Goal: Task Accomplishment & Management: Manage account settings

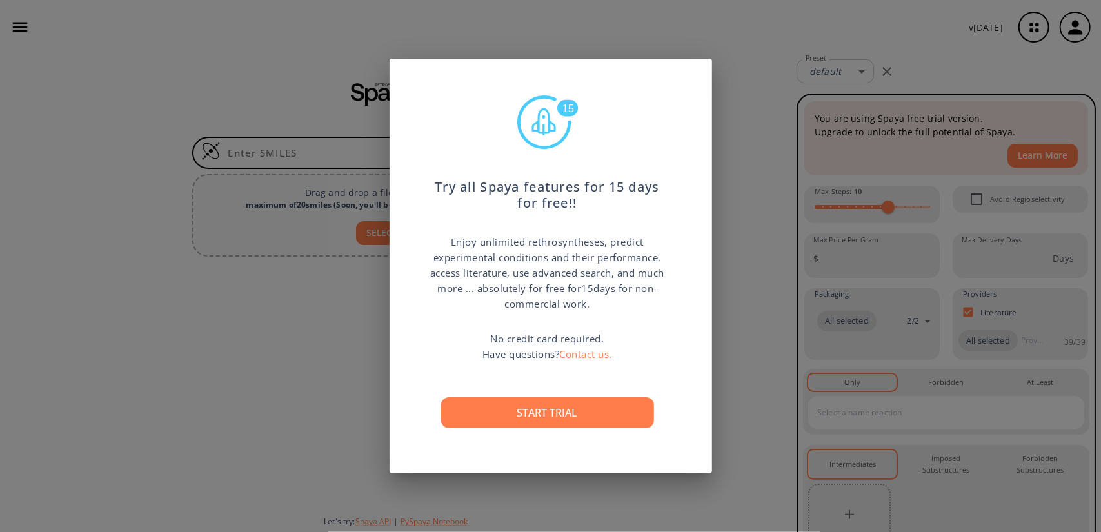
drag, startPoint x: 0, startPoint y: 0, endPoint x: 676, endPoint y: 474, distance: 825.3
click at [676, 474] on div "15 Try all Spaya features for 15 days for free!! Enjoy unlimited rethrosynthese…" at bounding box center [550, 266] width 1101 height 532
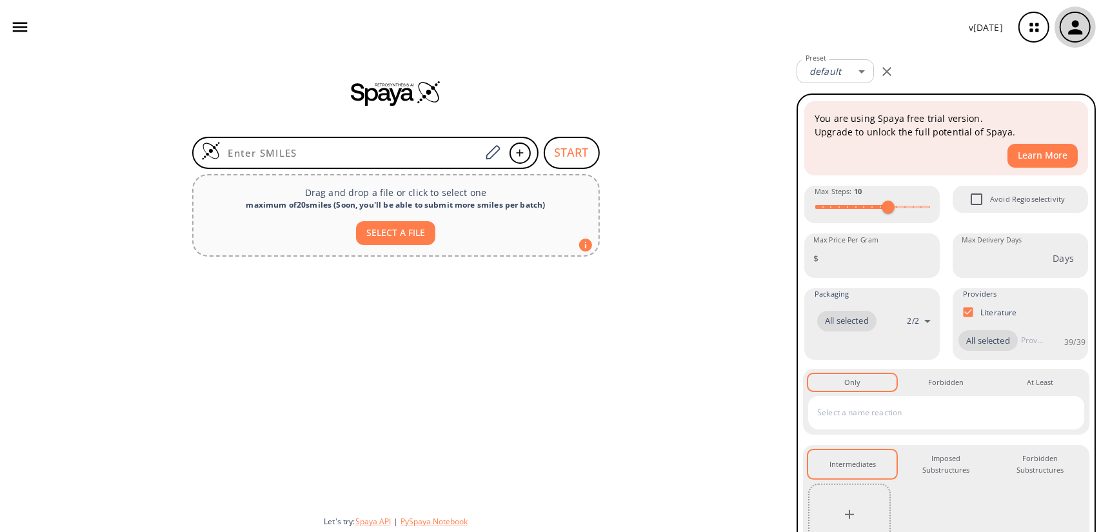
click at [1087, 21] on div "button" at bounding box center [1075, 27] width 28 height 28
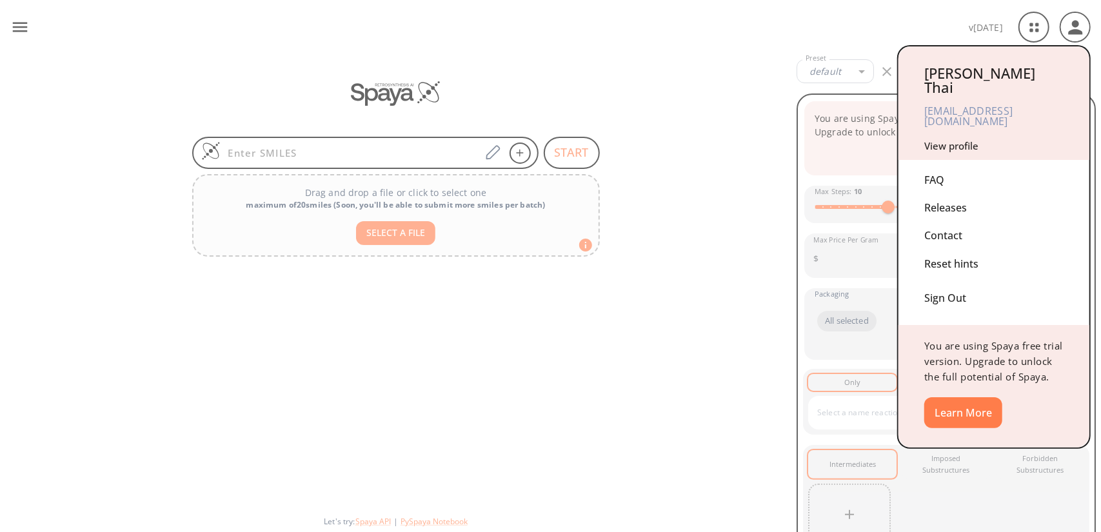
click at [968, 139] on link "View profile" at bounding box center [952, 145] width 54 height 13
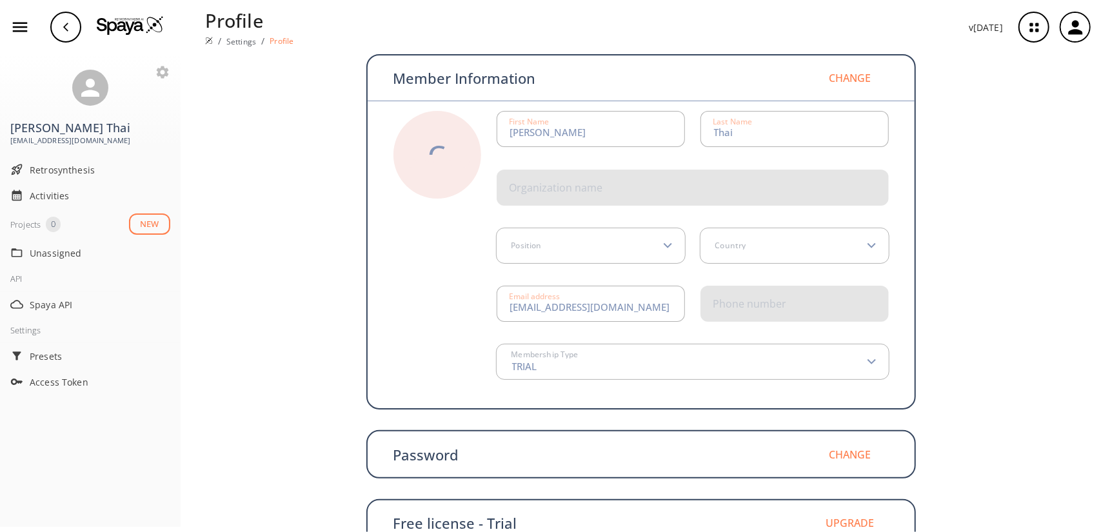
scroll to position [121, 0]
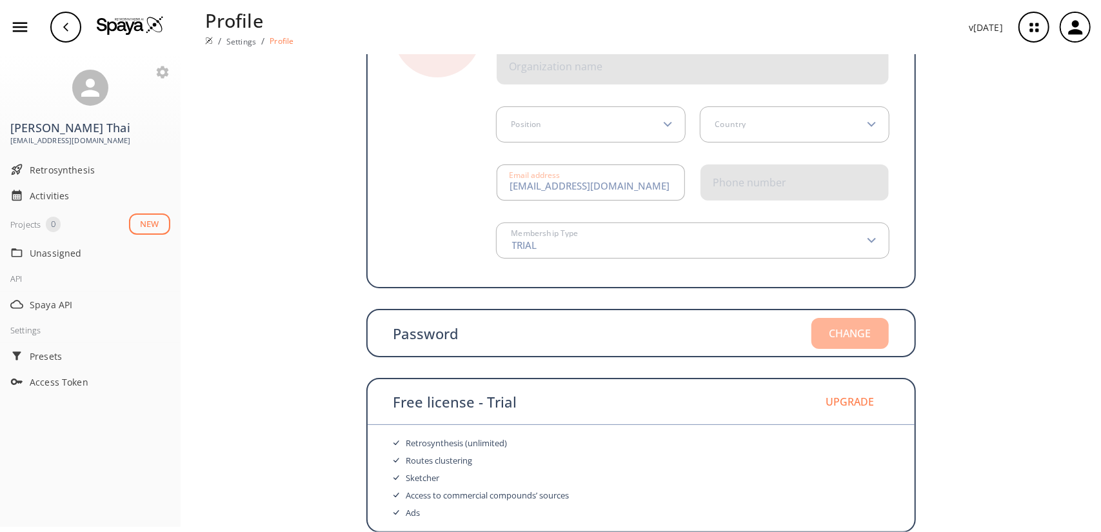
click at [853, 334] on button "Change" at bounding box center [850, 333] width 77 height 31
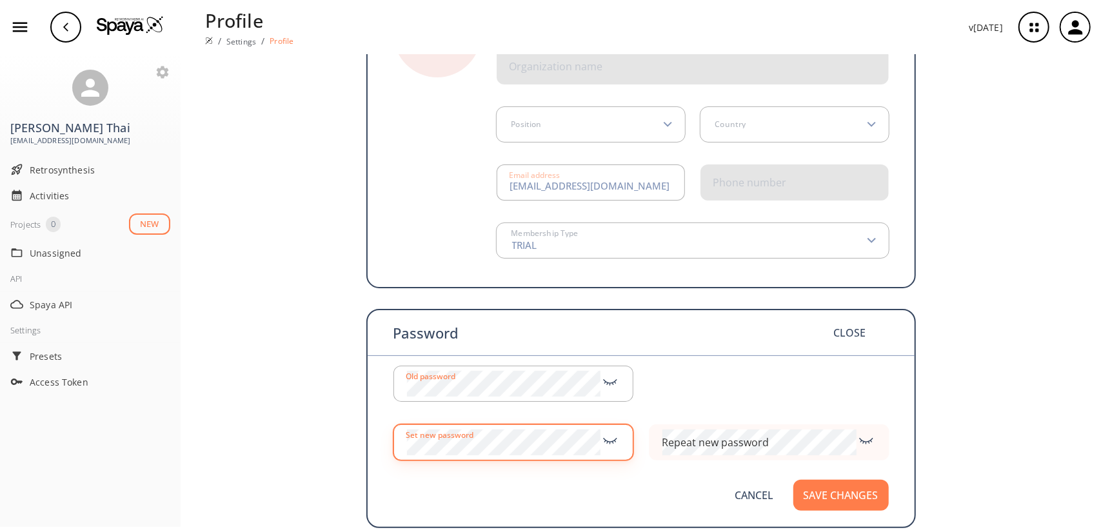
click at [601, 441] on icon at bounding box center [610, 439] width 19 height 14
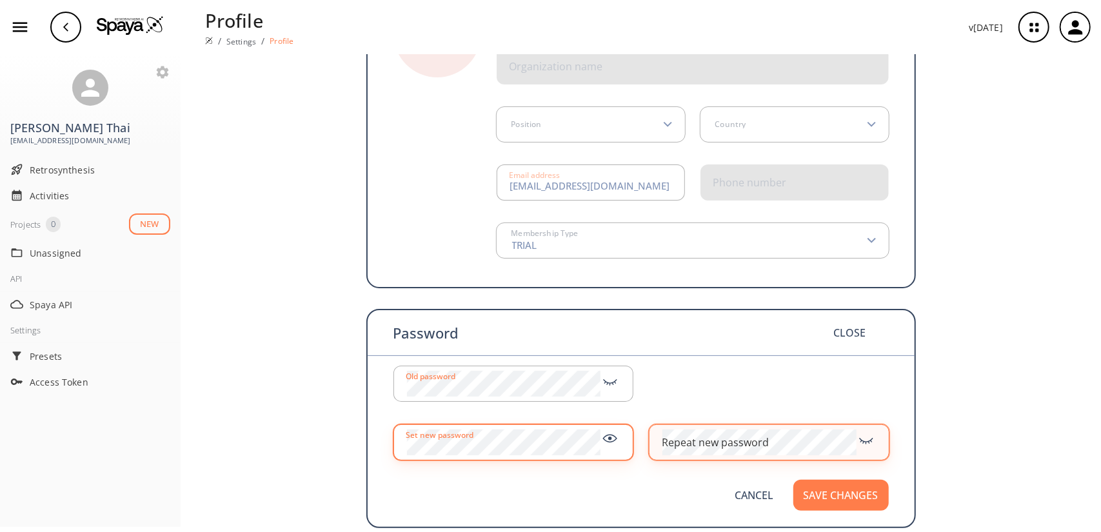
click at [707, 440] on div "Repeat new password" at bounding box center [715, 442] width 107 height 10
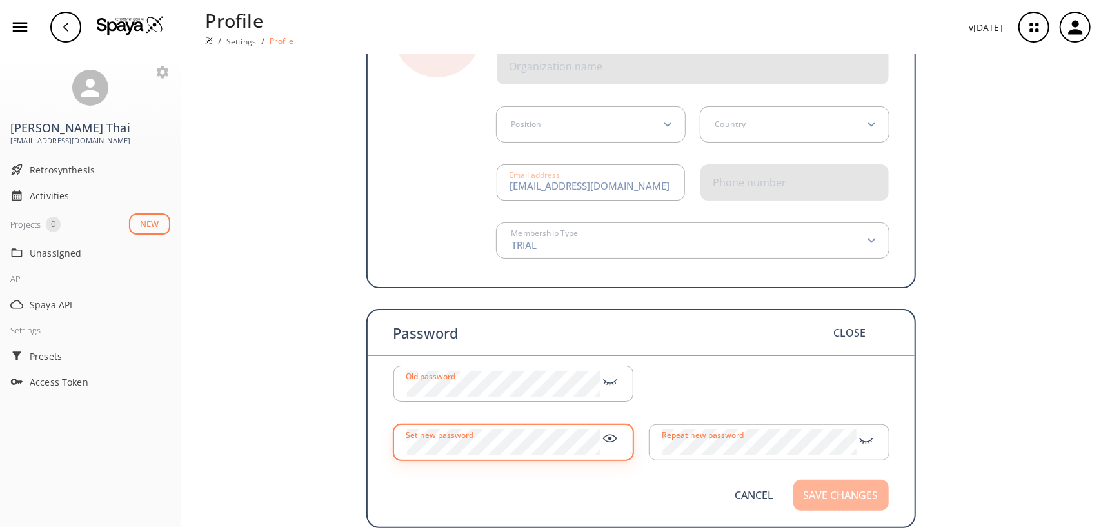
click at [815, 503] on button "Save changes" at bounding box center [841, 495] width 95 height 31
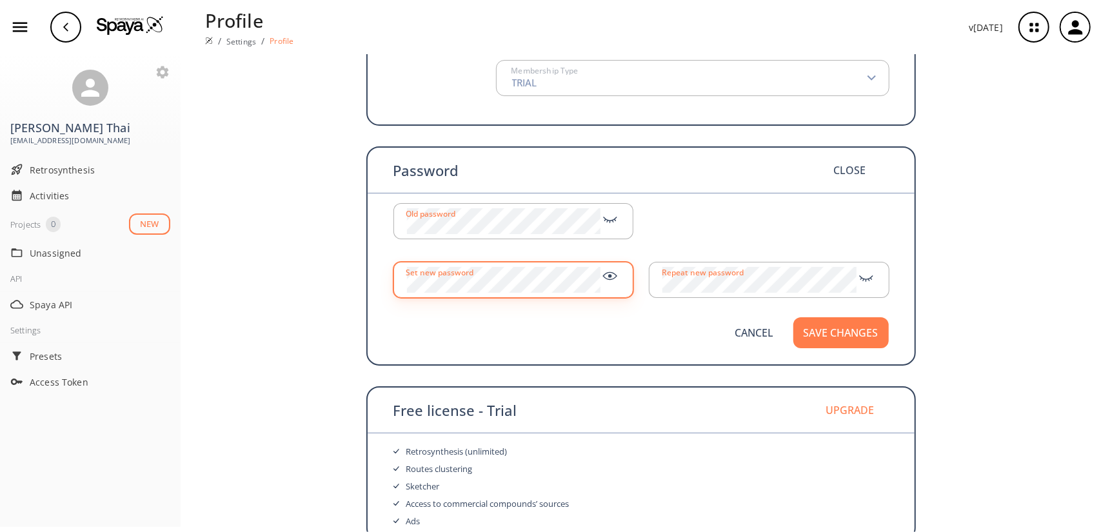
scroll to position [293, 0]
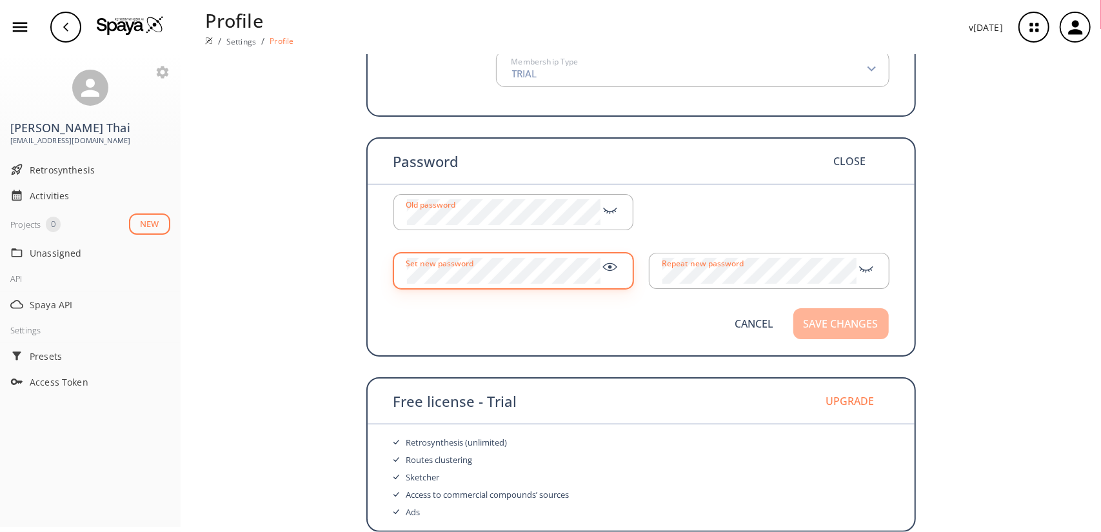
click at [848, 326] on button "Save changes" at bounding box center [841, 323] width 95 height 31
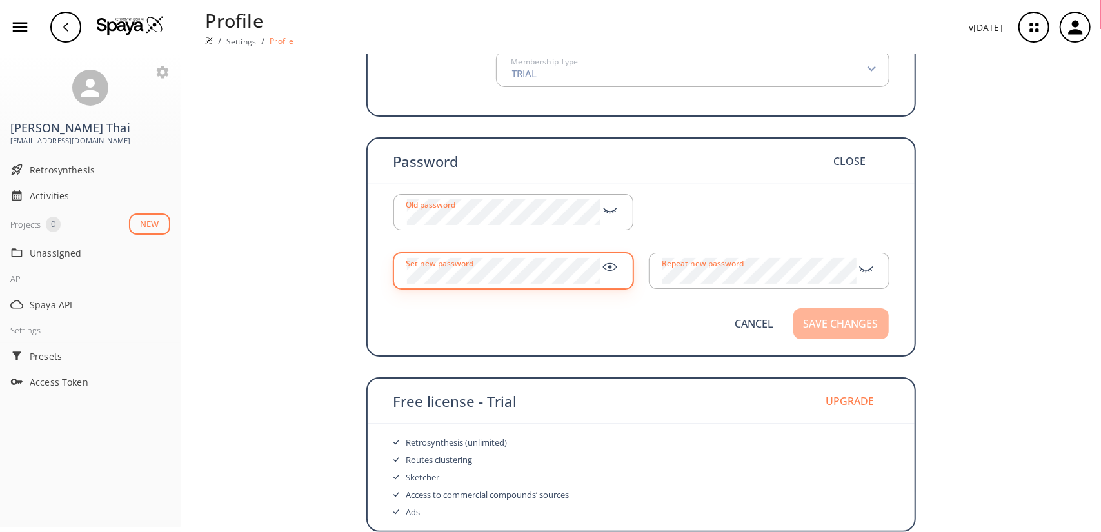
click at [848, 326] on button "Save changes" at bounding box center [841, 323] width 95 height 31
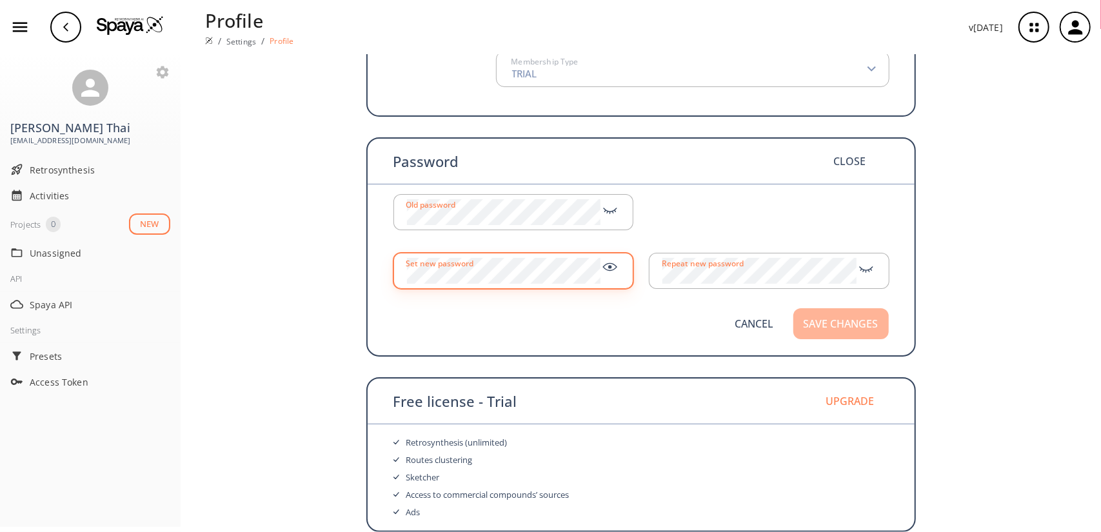
click at [848, 326] on button "Save changes" at bounding box center [841, 323] width 95 height 31
drag, startPoint x: 848, startPoint y: 326, endPoint x: 823, endPoint y: 332, distance: 26.6
click at [823, 332] on button "Save changes" at bounding box center [841, 323] width 95 height 31
click at [862, 332] on button "Save changes" at bounding box center [841, 323] width 95 height 31
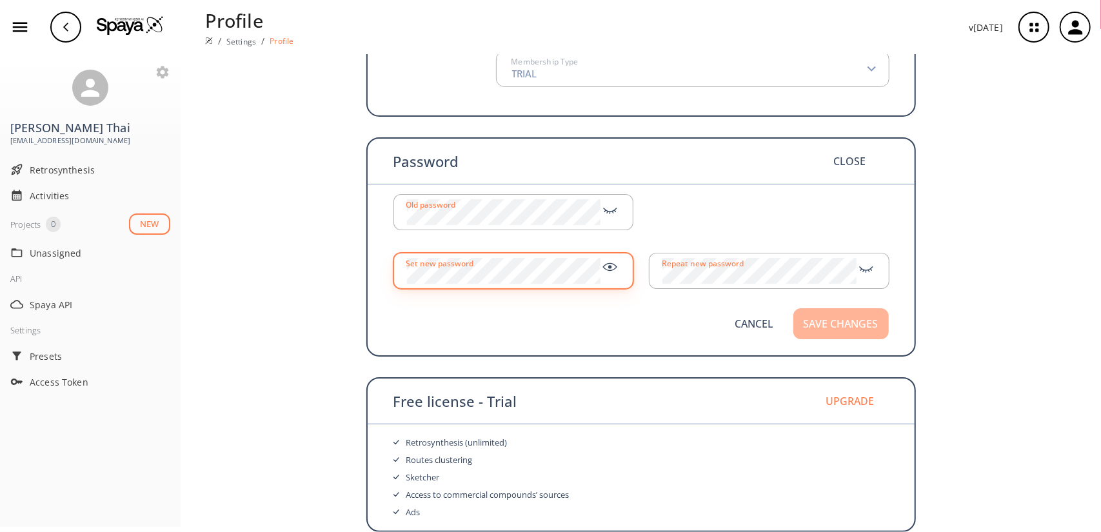
click at [862, 332] on button "Save changes" at bounding box center [841, 323] width 95 height 31
click at [837, 334] on button "Save changes" at bounding box center [841, 323] width 95 height 31
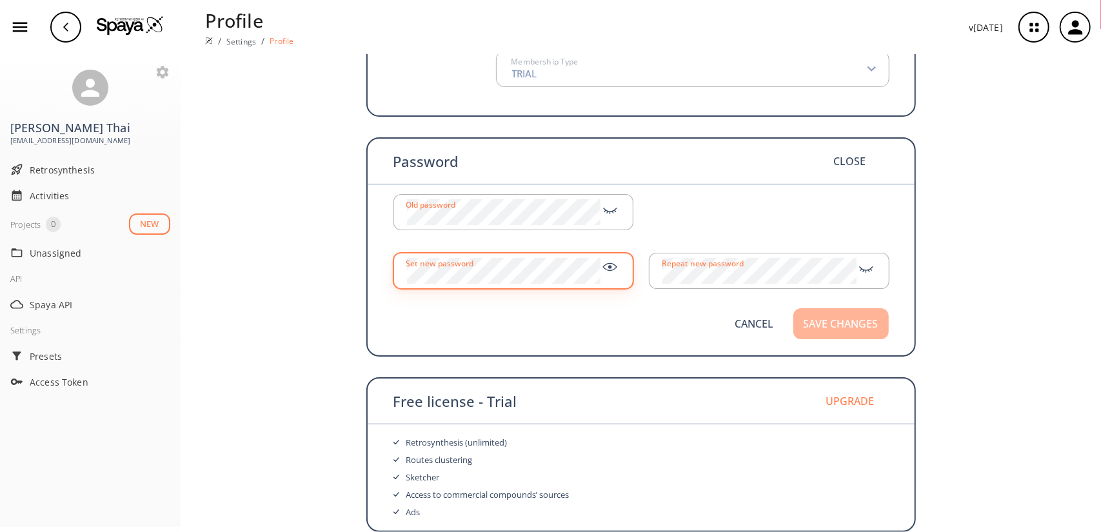
click at [837, 334] on button "Save changes" at bounding box center [841, 323] width 95 height 31
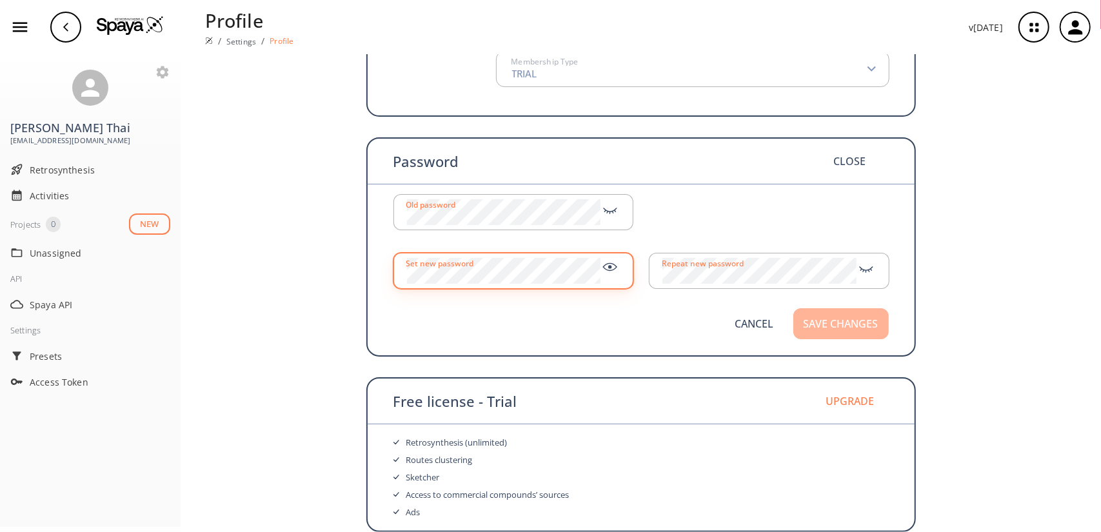
click at [837, 334] on button "Save changes" at bounding box center [841, 323] width 95 height 31
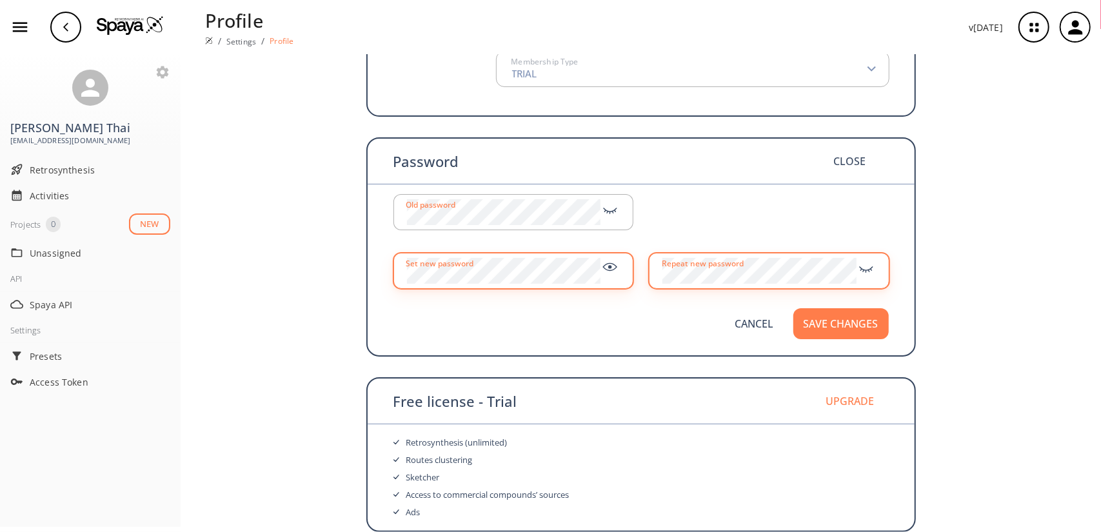
click at [857, 268] on icon at bounding box center [866, 268] width 19 height 14
click at [821, 317] on button "Save changes" at bounding box center [841, 323] width 95 height 31
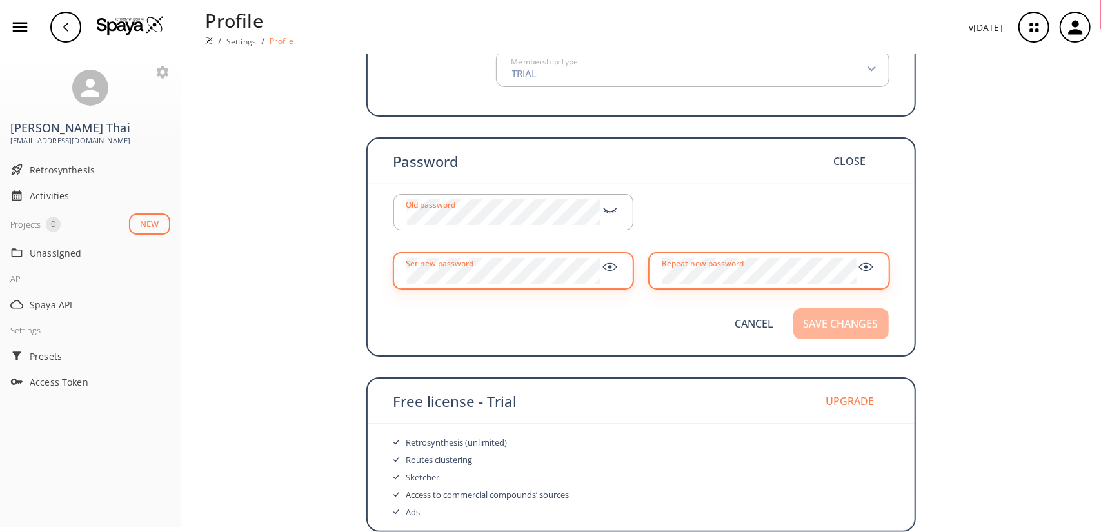
click at [821, 317] on button "Save changes" at bounding box center [841, 323] width 95 height 31
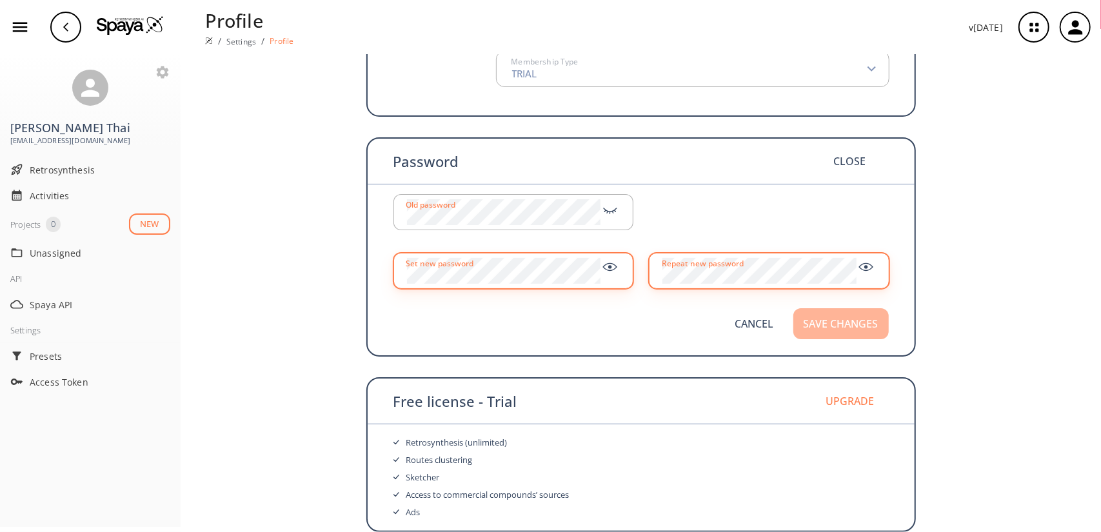
click at [821, 317] on button "Save changes" at bounding box center [841, 323] width 95 height 31
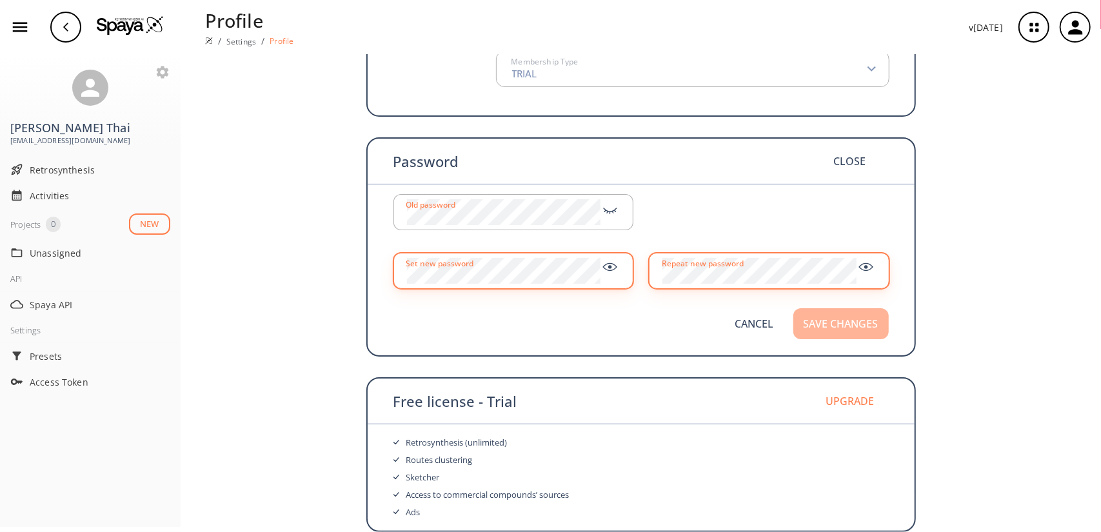
click at [821, 317] on button "Save changes" at bounding box center [841, 323] width 95 height 31
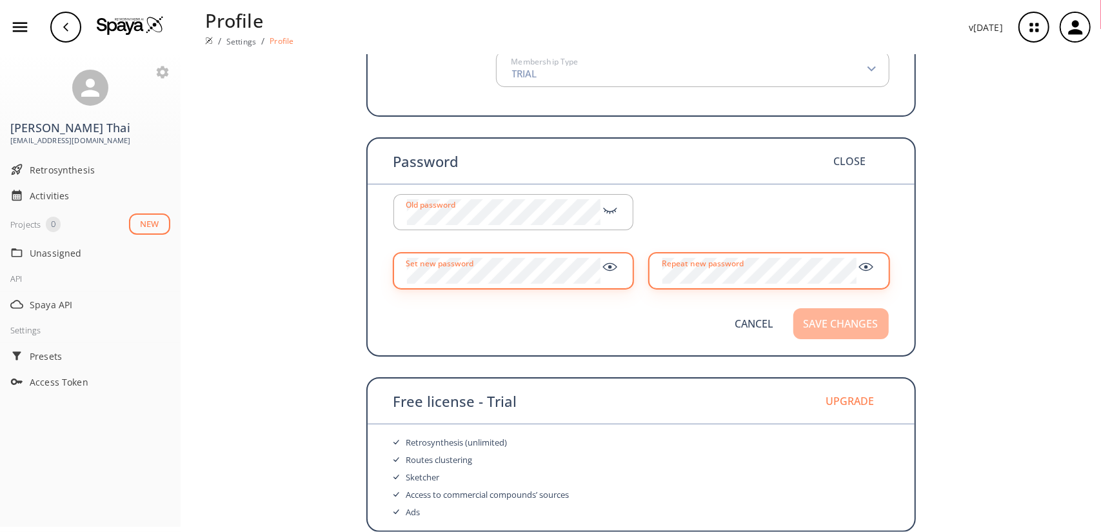
click at [813, 321] on button "Save changes" at bounding box center [841, 323] width 95 height 31
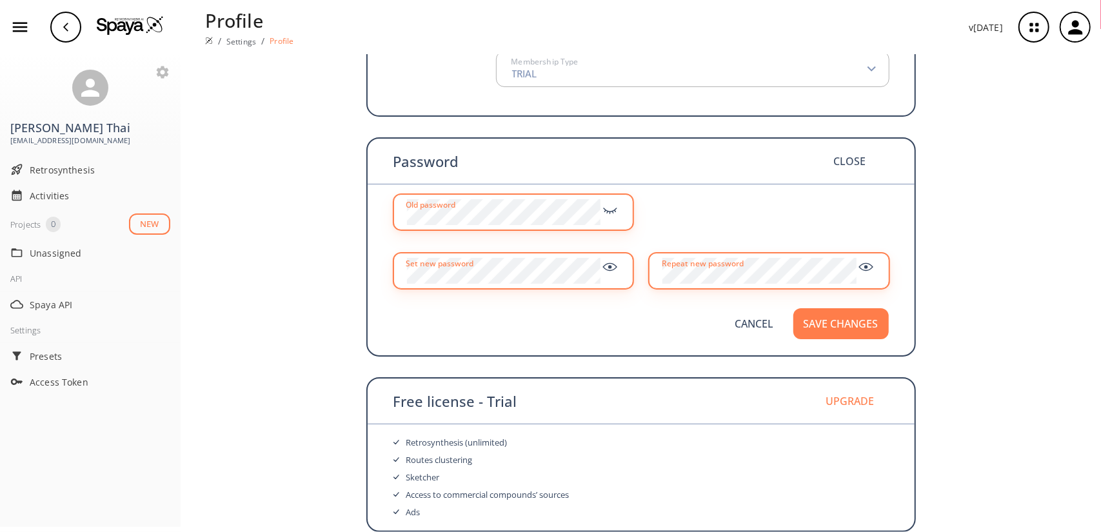
click at [614, 209] on icon at bounding box center [610, 209] width 19 height 14
click at [810, 316] on button "Save changes" at bounding box center [841, 323] width 95 height 31
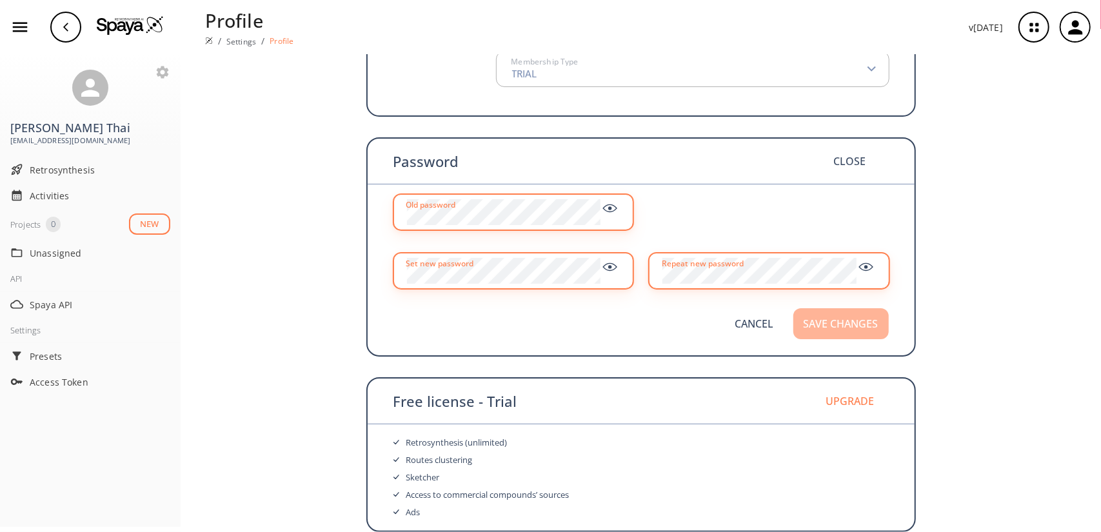
click at [810, 316] on button "Save changes" at bounding box center [841, 323] width 95 height 31
click at [814, 331] on button "Save changes" at bounding box center [841, 323] width 95 height 31
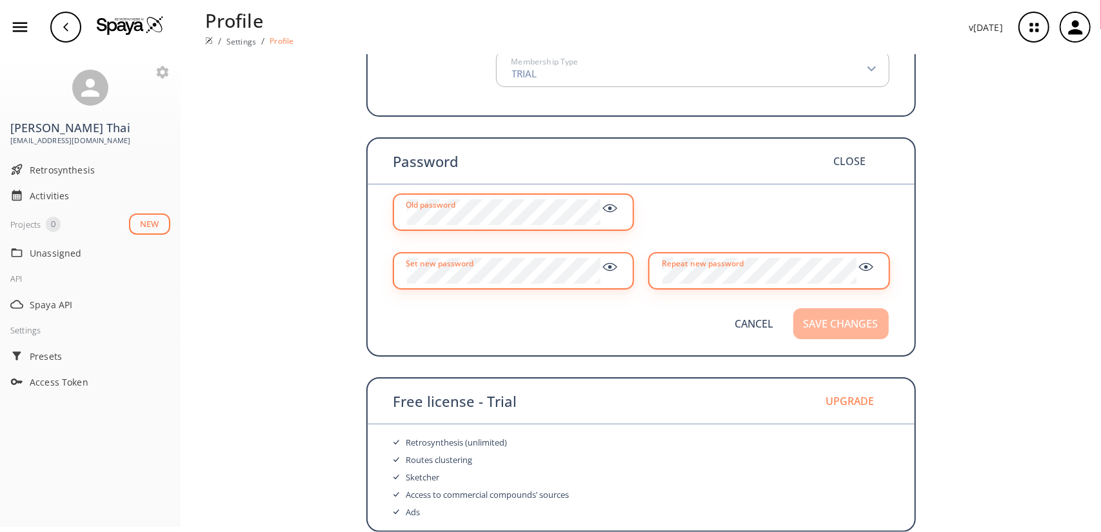
click at [814, 331] on button "Save changes" at bounding box center [841, 323] width 95 height 31
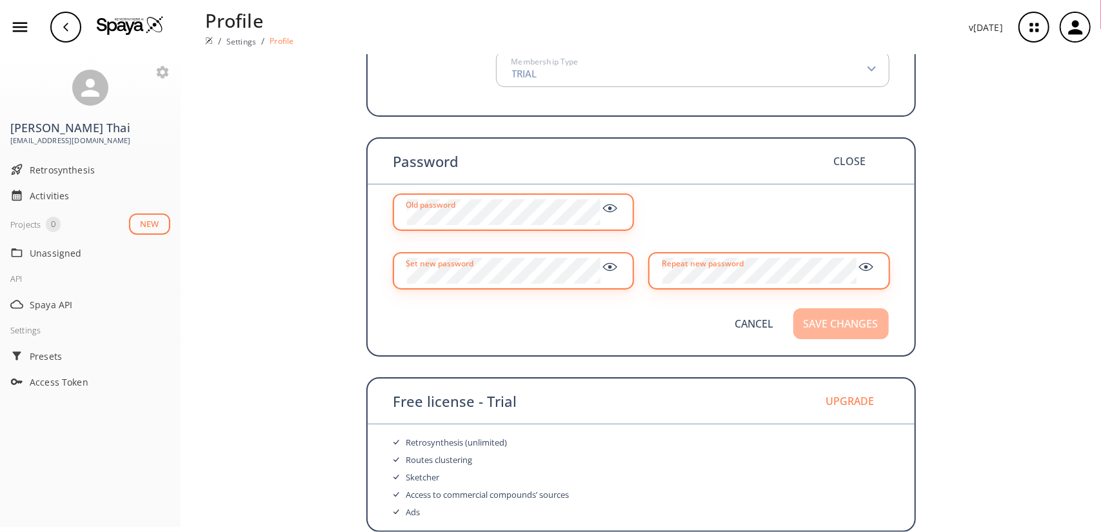
click at [814, 331] on button "Save changes" at bounding box center [841, 323] width 95 height 31
drag, startPoint x: 814, startPoint y: 331, endPoint x: 761, endPoint y: 326, distance: 53.2
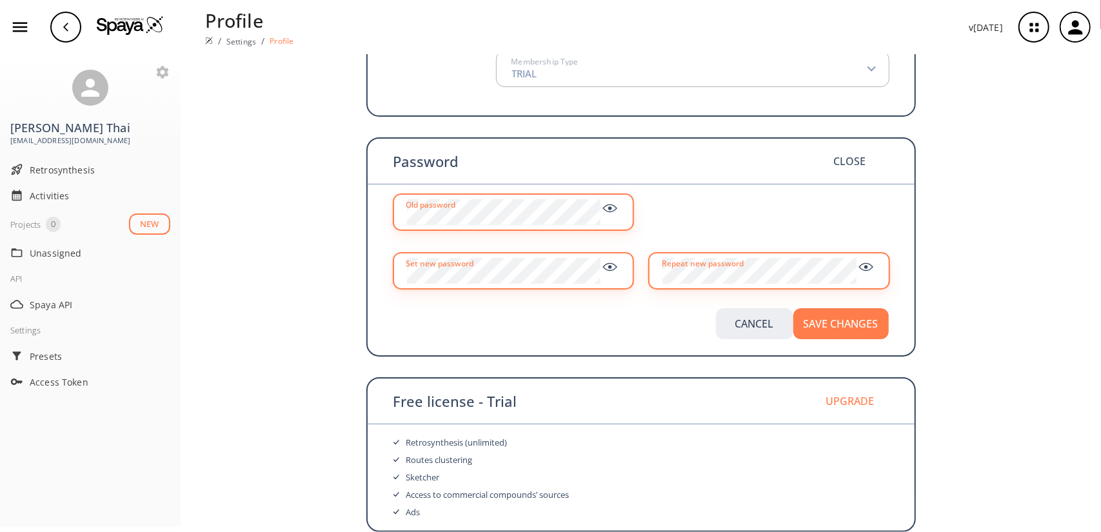
click at [761, 326] on div "Cancel Save changes" at bounding box center [802, 323] width 173 height 31
click at [761, 326] on button "Cancel" at bounding box center [754, 323] width 77 height 31
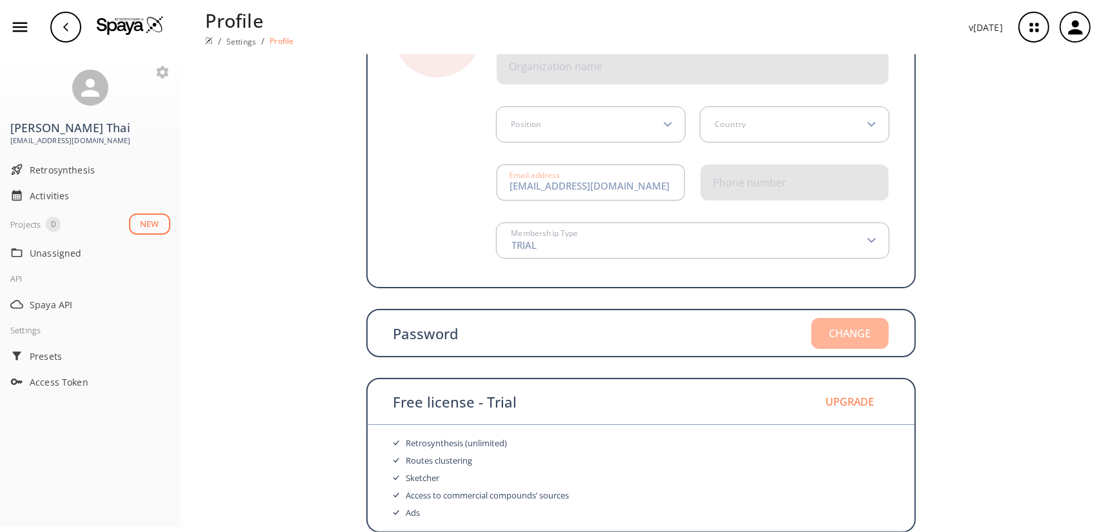
click at [812, 334] on button "Change" at bounding box center [850, 333] width 77 height 31
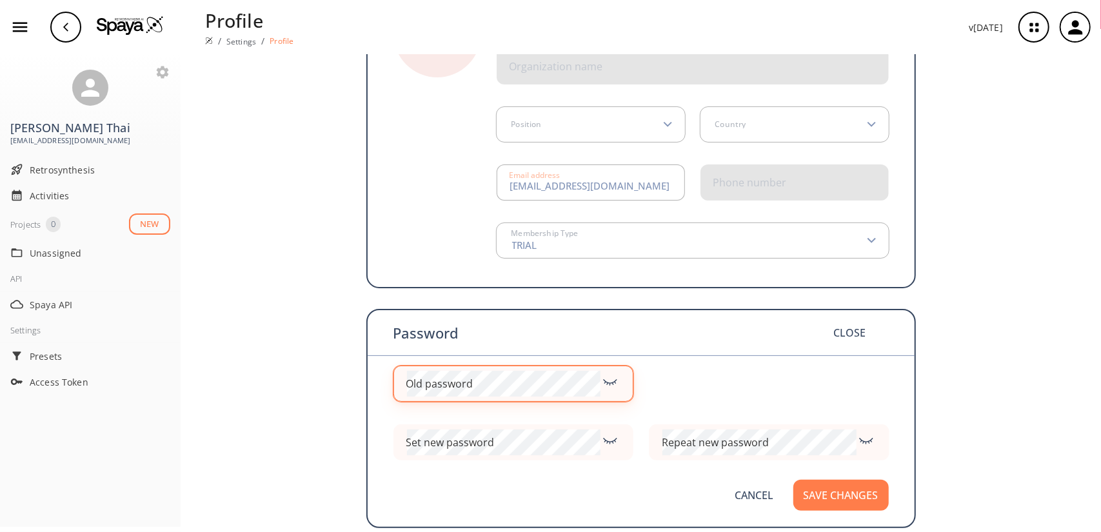
click at [523, 397] on div "Old password" at bounding box center [514, 384] width 241 height 36
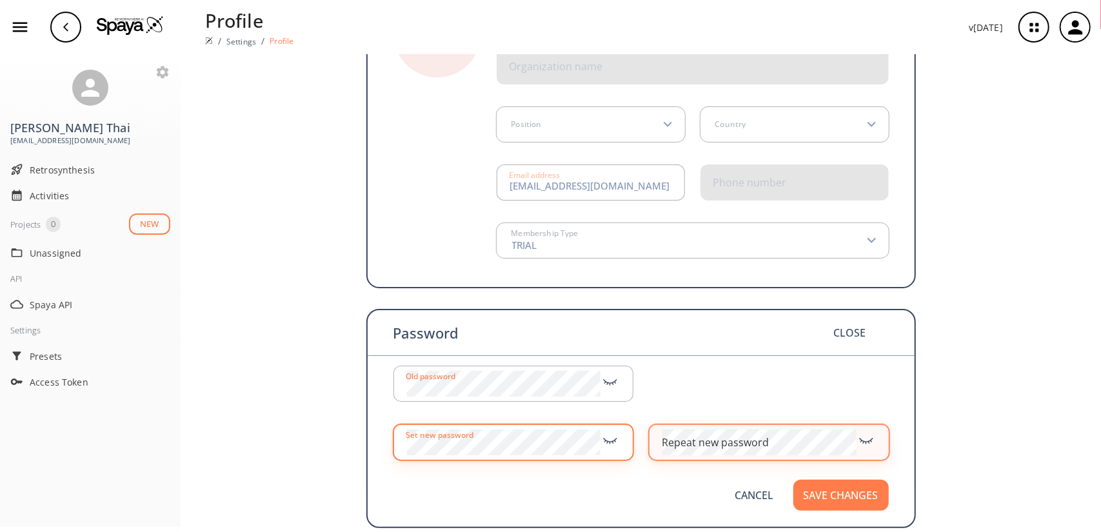
click at [726, 434] on div "Repeat new password" at bounding box center [769, 443] width 241 height 36
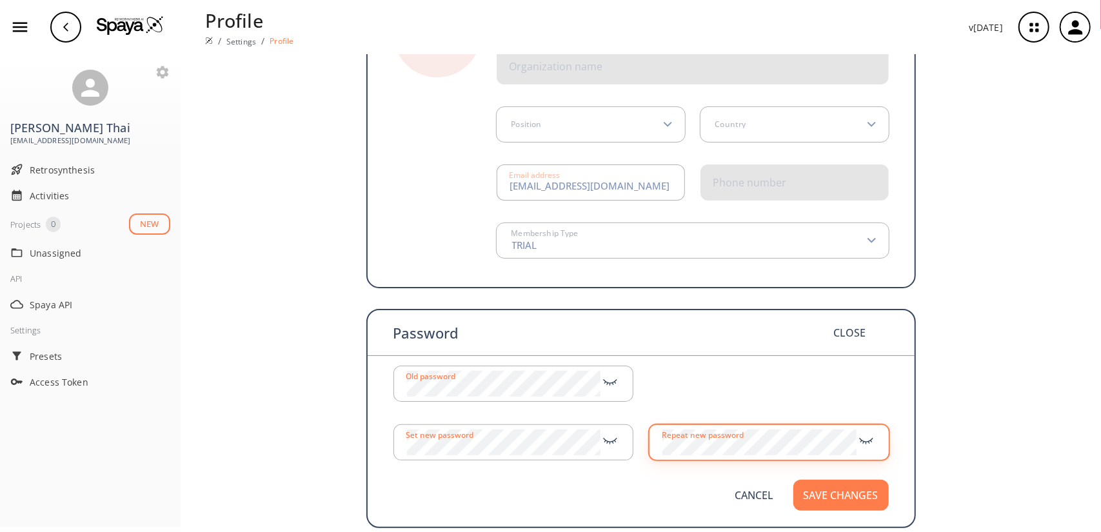
click at [726, 434] on div "Repeat new password" at bounding box center [769, 443] width 241 height 36
click at [794, 480] on button "Save changes" at bounding box center [841, 495] width 95 height 31
click at [863, 442] on icon at bounding box center [866, 439] width 19 height 14
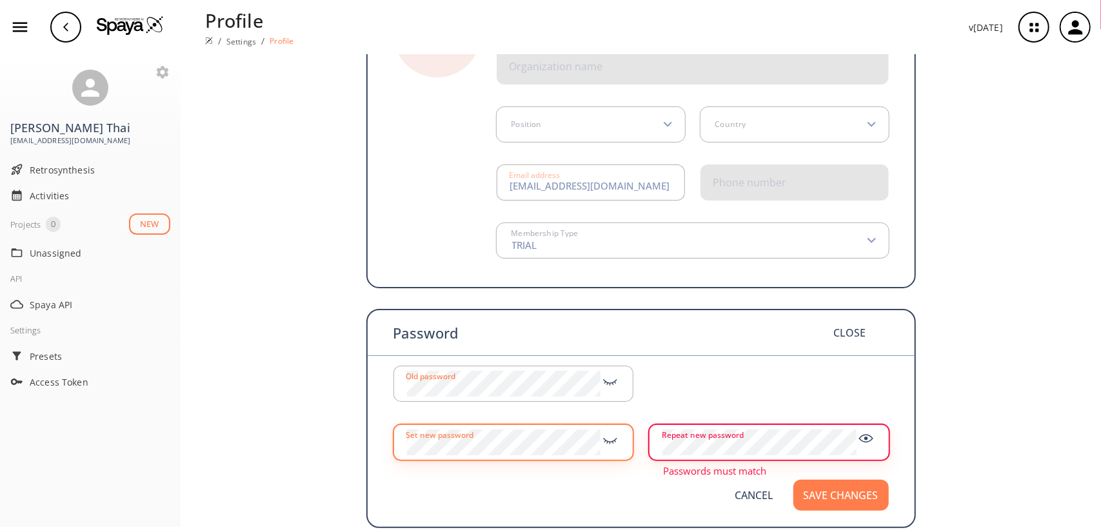
click at [603, 435] on icon at bounding box center [610, 439] width 19 height 14
click at [794, 480] on button "Save changes" at bounding box center [841, 495] width 95 height 31
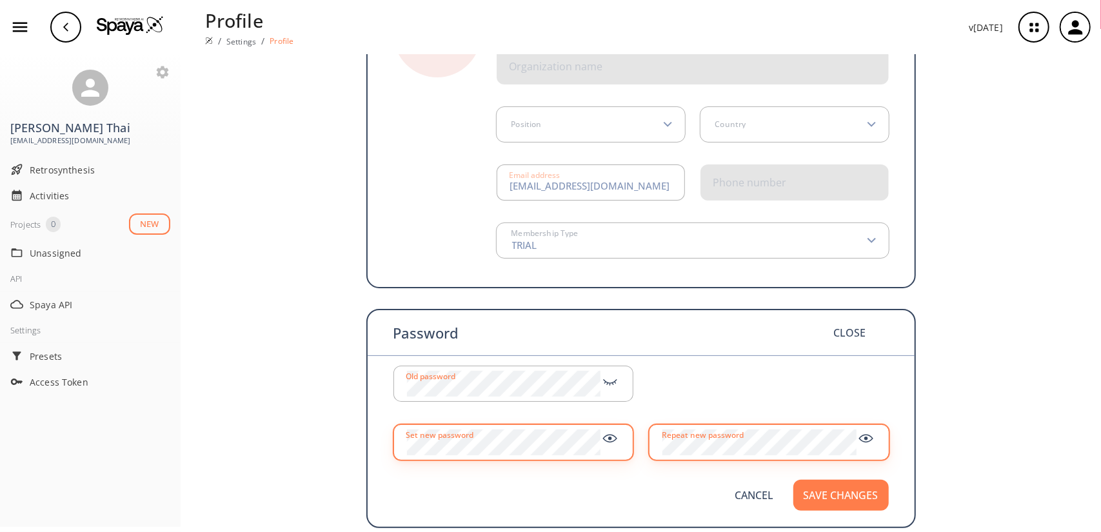
click at [794, 480] on button "Save changes" at bounding box center [841, 495] width 95 height 31
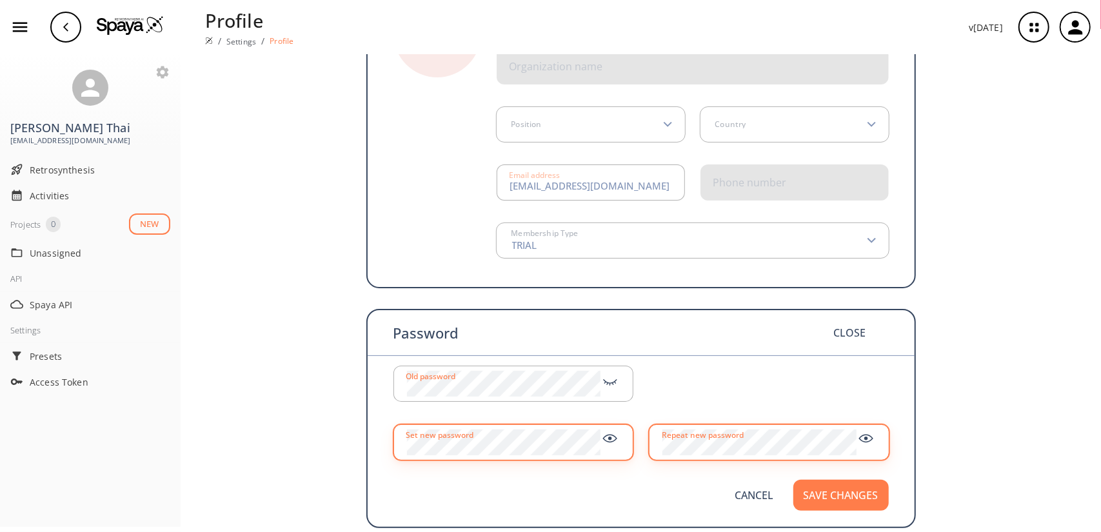
click at [794, 480] on button "Save changes" at bounding box center [841, 495] width 95 height 31
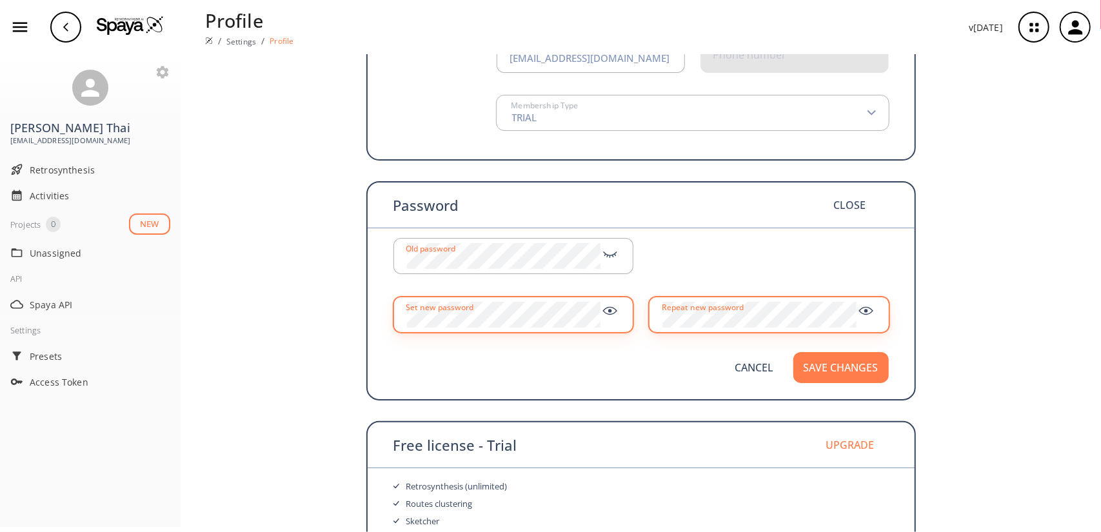
scroll to position [249, 0]
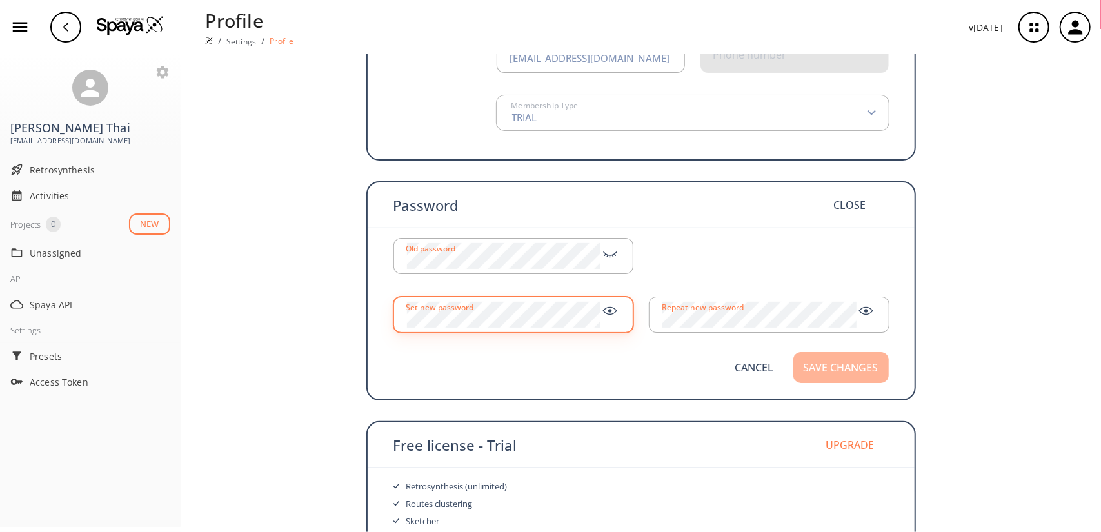
click at [827, 376] on button "Save changes" at bounding box center [841, 367] width 95 height 31
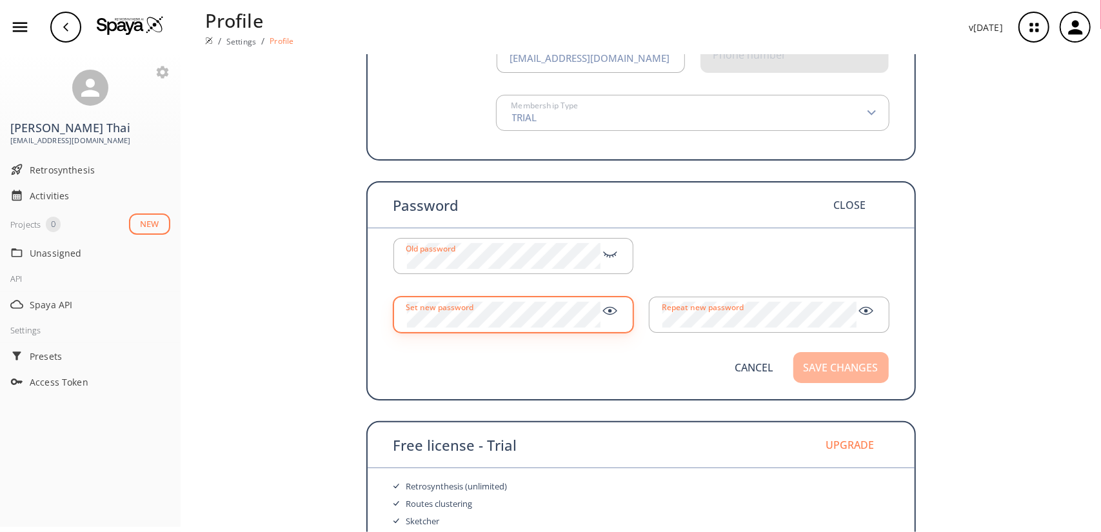
click at [827, 376] on button "Save changes" at bounding box center [841, 367] width 95 height 31
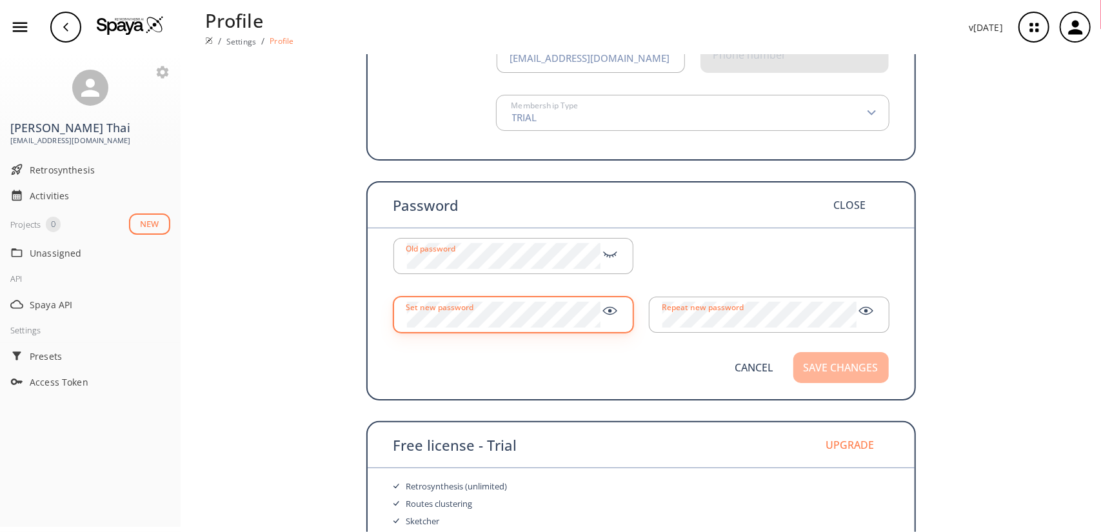
click at [827, 376] on button "Save changes" at bounding box center [841, 367] width 95 height 31
click at [931, 377] on div "Member Information Change C Select image [PERSON_NAME] First Name Thai Last Nam…" at bounding box center [641, 190] width 921 height 771
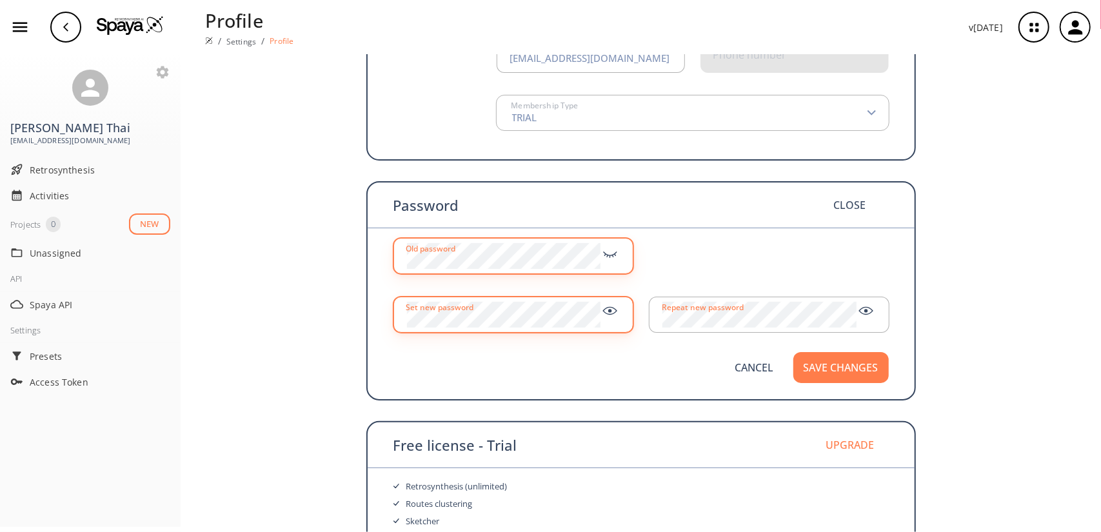
click at [607, 250] on icon at bounding box center [610, 253] width 19 height 14
click at [828, 374] on button "Save changes" at bounding box center [841, 367] width 95 height 31
click at [809, 368] on button "Save changes" at bounding box center [841, 367] width 95 height 31
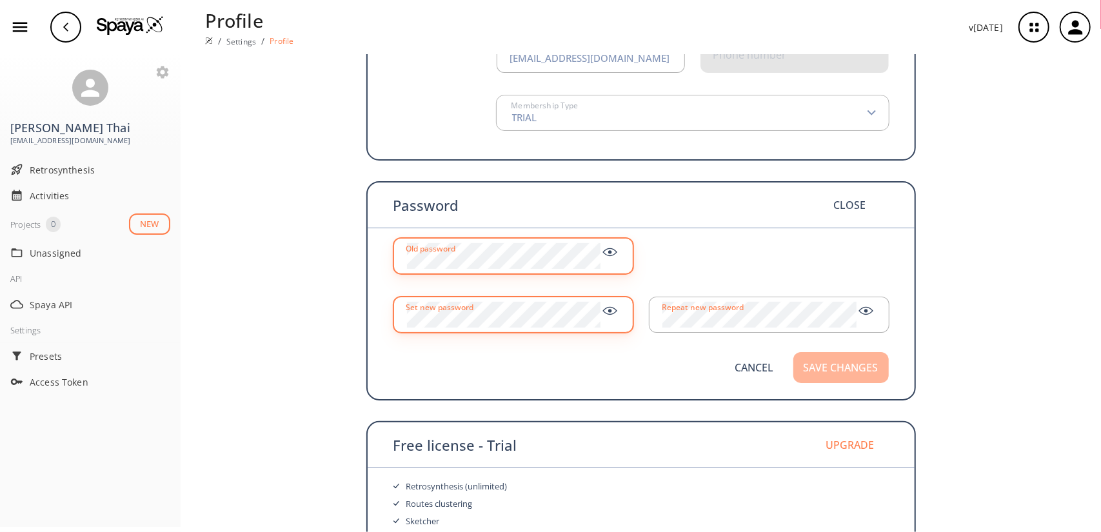
click at [809, 368] on button "Save changes" at bounding box center [841, 367] width 95 height 31
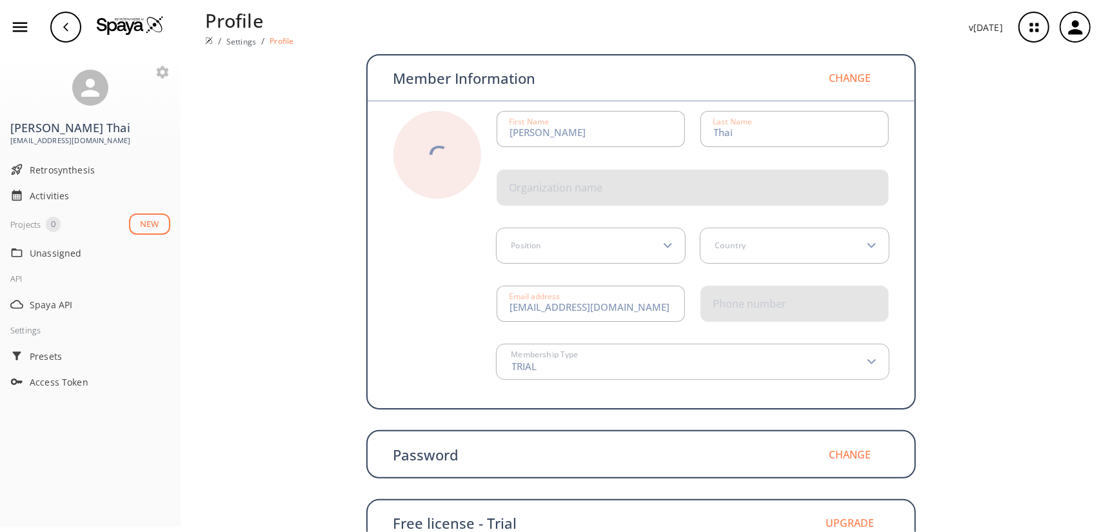
scroll to position [121, 0]
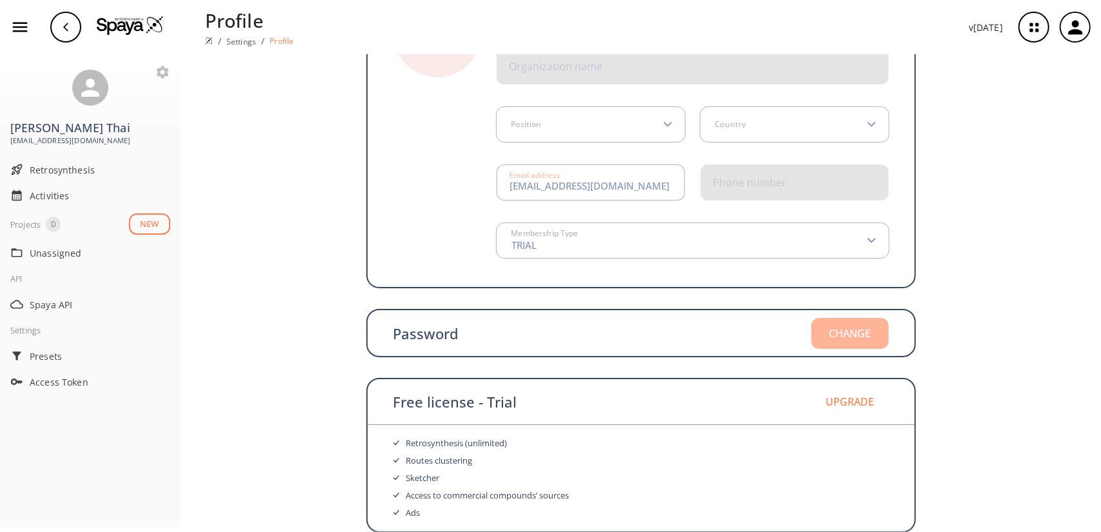
click at [825, 328] on button "Change" at bounding box center [850, 333] width 77 height 31
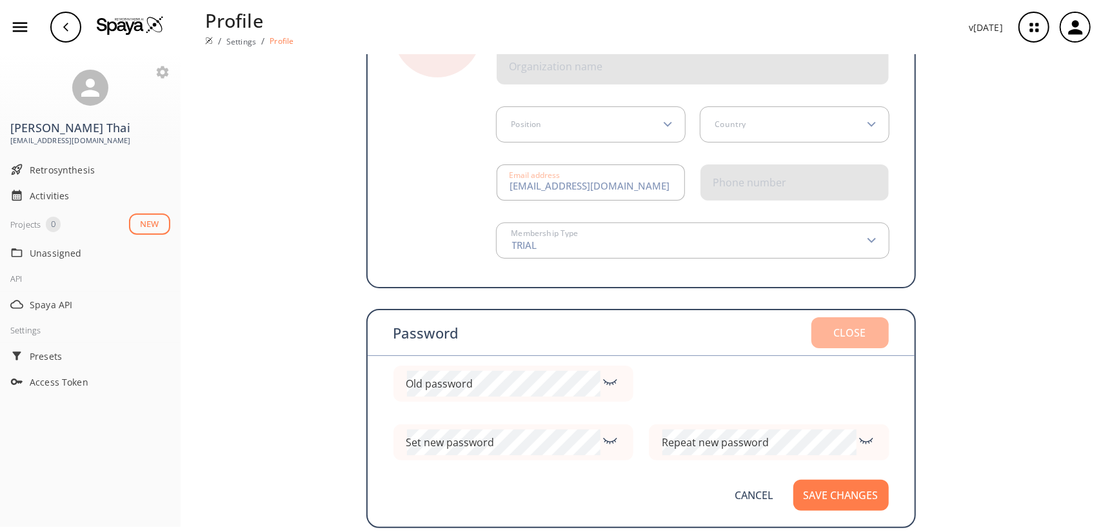
scroll to position [293, 0]
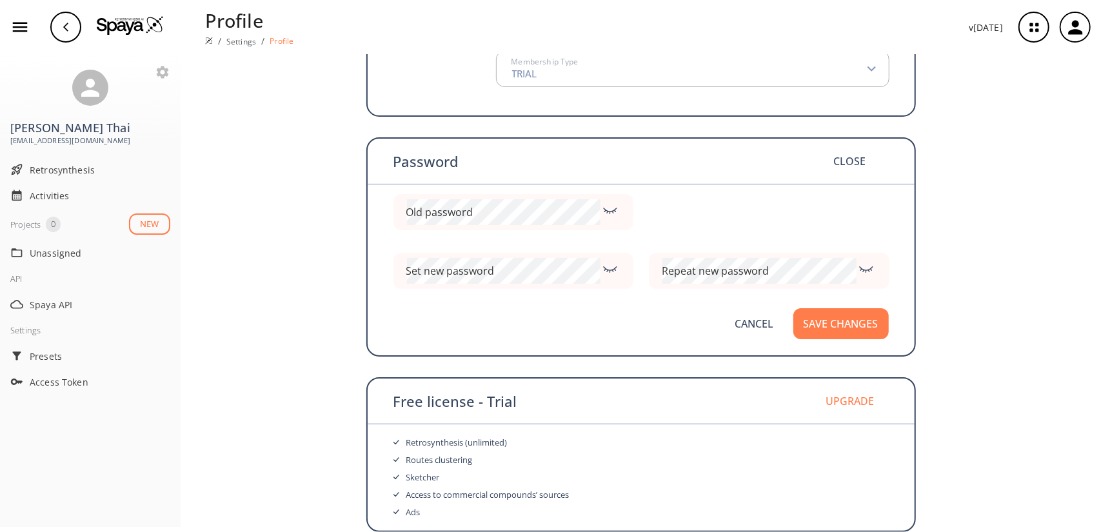
click at [975, 365] on div "Member Information Change C Select image Chinh Tam First Name Thai Last Name Or…" at bounding box center [641, 146] width 921 height 771
click at [849, 408] on button "Upgrade" at bounding box center [850, 401] width 77 height 31
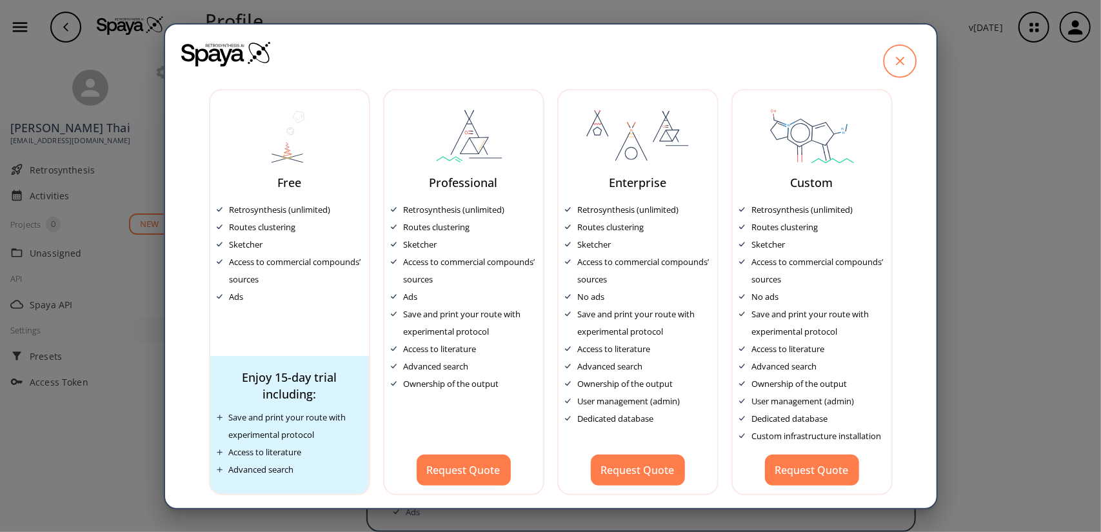
click at [887, 58] on icon at bounding box center [900, 61] width 32 height 32
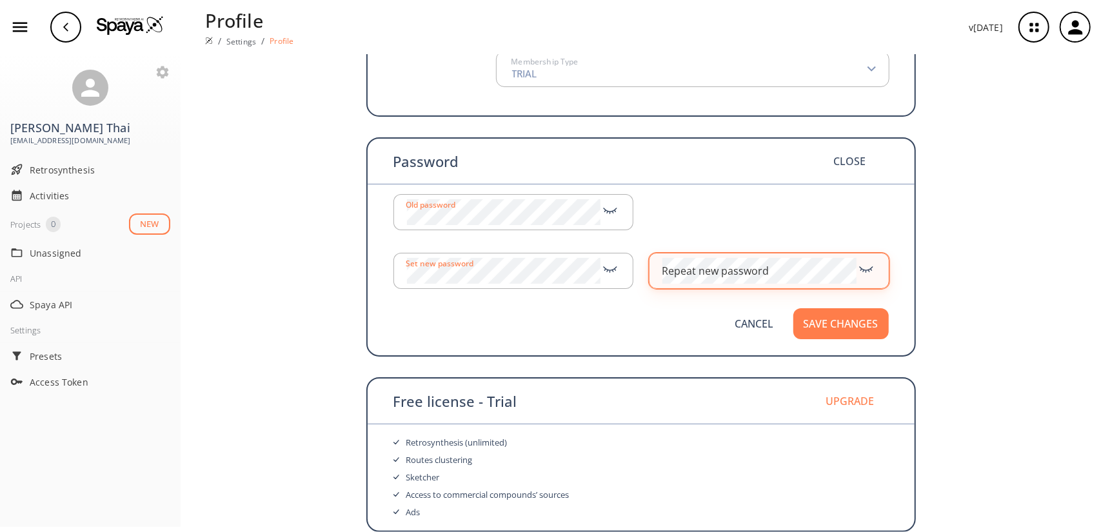
click at [694, 268] on div "Repeat new password" at bounding box center [715, 271] width 107 height 10
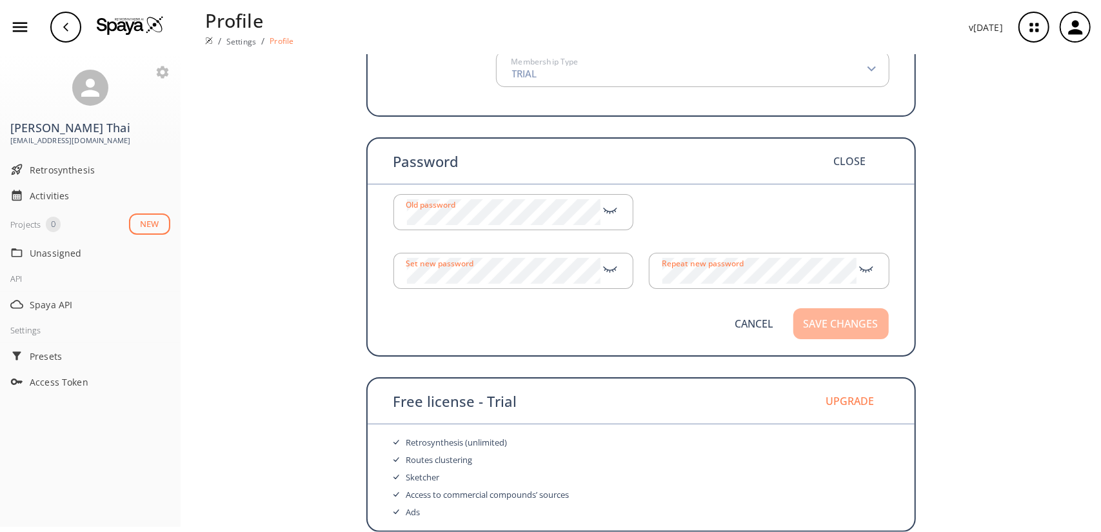
click at [825, 317] on button "Save changes" at bounding box center [841, 323] width 95 height 31
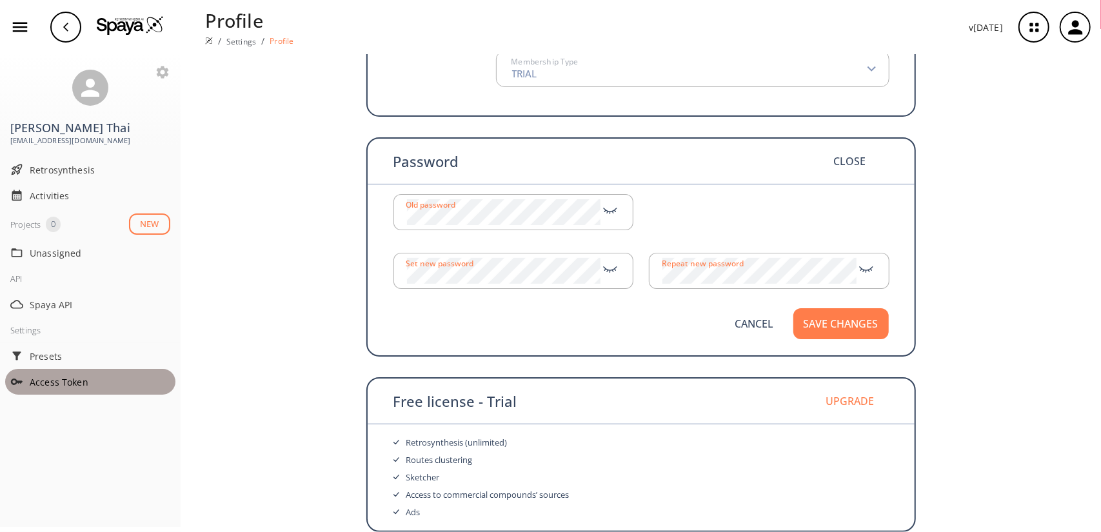
click at [62, 372] on div "Access Token" at bounding box center [90, 382] width 170 height 26
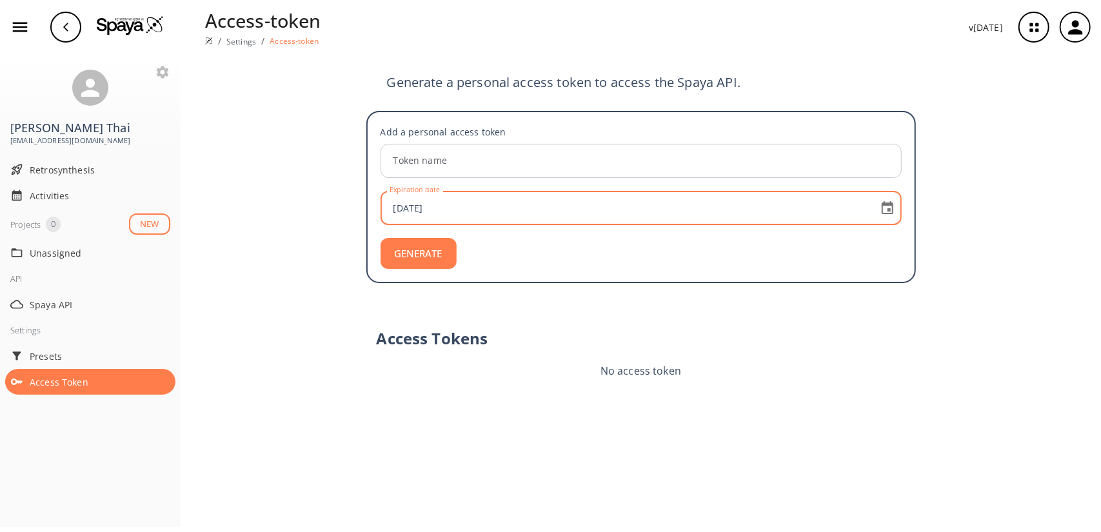
click at [488, 220] on input "2025-09-18" at bounding box center [627, 208] width 485 height 34
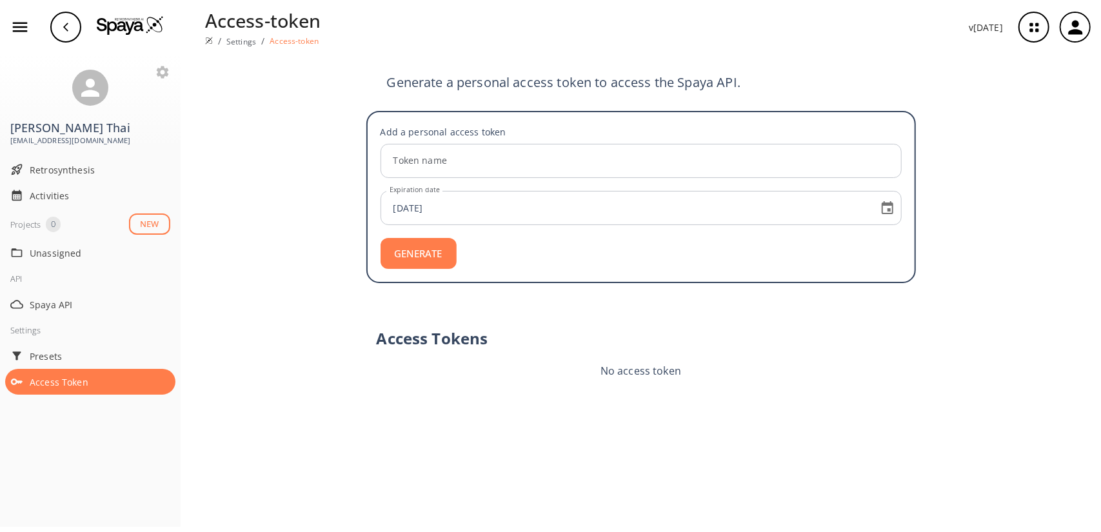
click at [485, 286] on div "Add a personal access token Token name Token name Expiration date 2025-09-18 Ex…" at bounding box center [641, 255] width 550 height 288
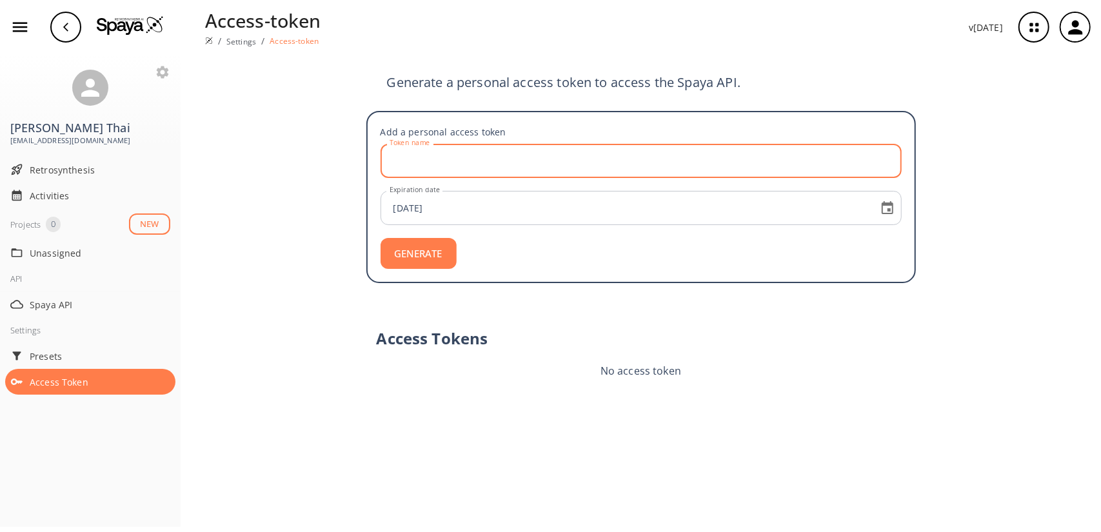
click at [625, 167] on input "Token name" at bounding box center [643, 161] width 517 height 34
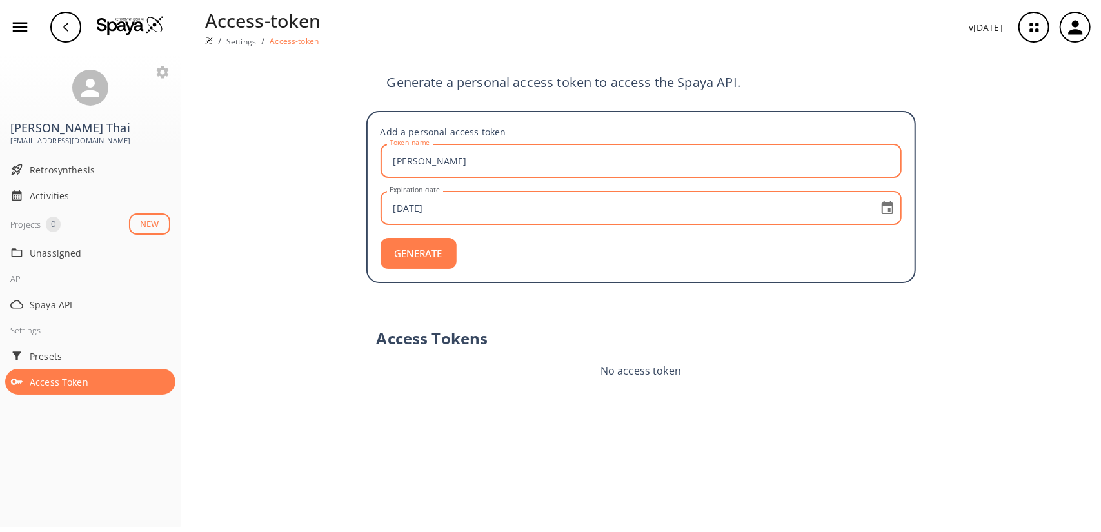
type input "Tam"
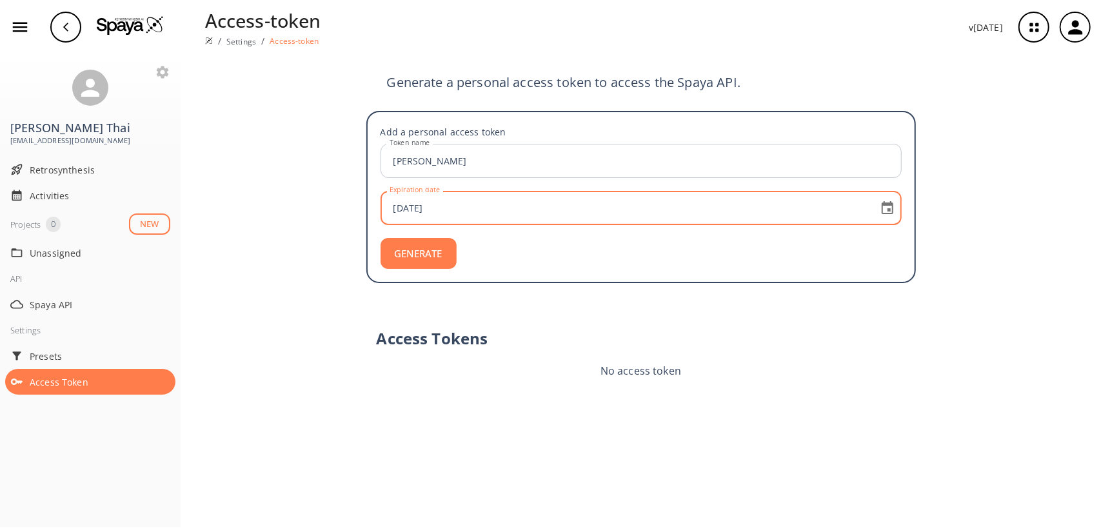
click at [506, 205] on input "2025-09-18" at bounding box center [627, 208] width 485 height 34
click at [881, 210] on icon "Choose date, selected date is Sep 18, 2025" at bounding box center [887, 208] width 15 height 15
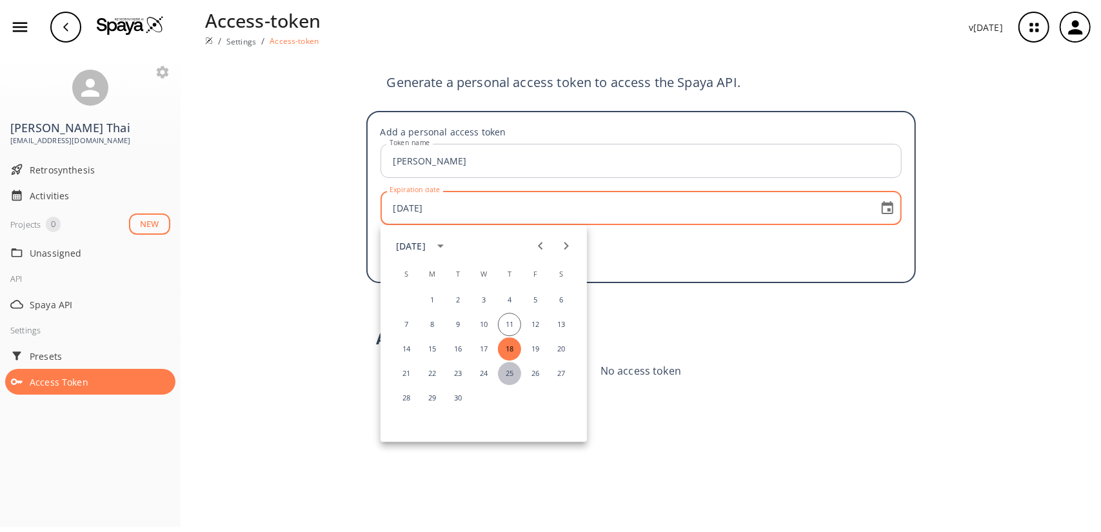
click at [510, 375] on button "25" at bounding box center [509, 373] width 23 height 23
type input "2025-09-25"
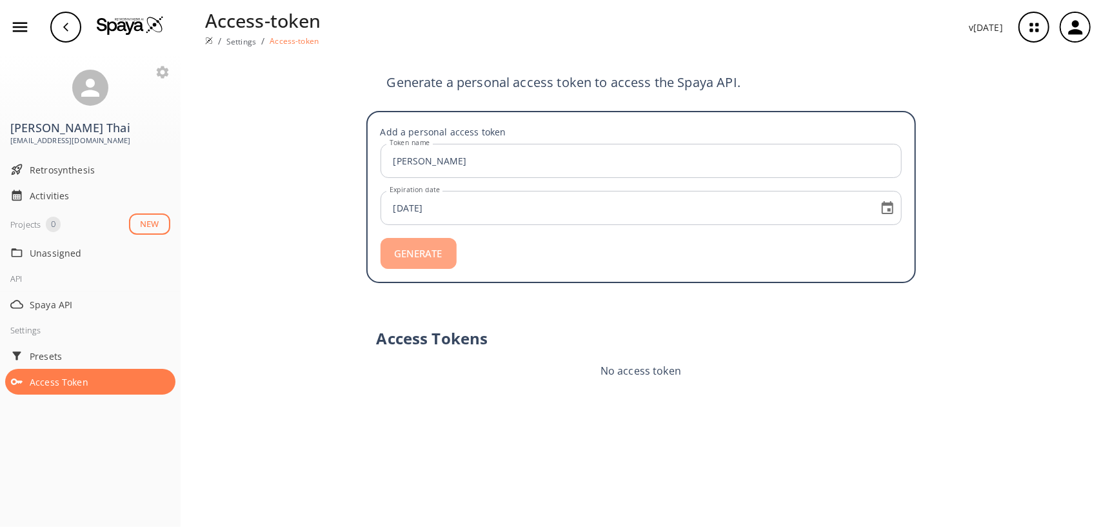
click at [421, 255] on button "GENERATE" at bounding box center [419, 253] width 76 height 31
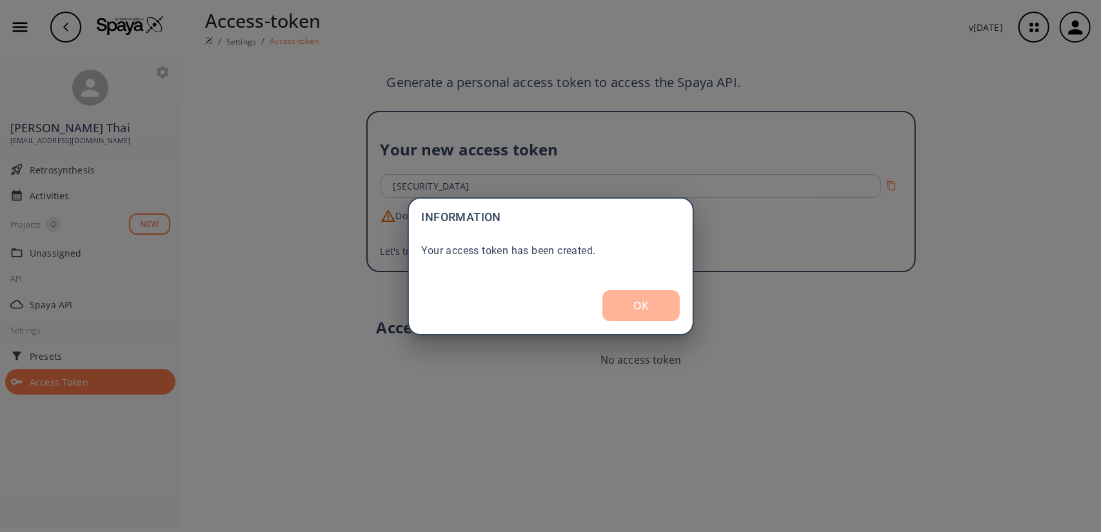
click at [626, 303] on button "OK" at bounding box center [641, 305] width 77 height 31
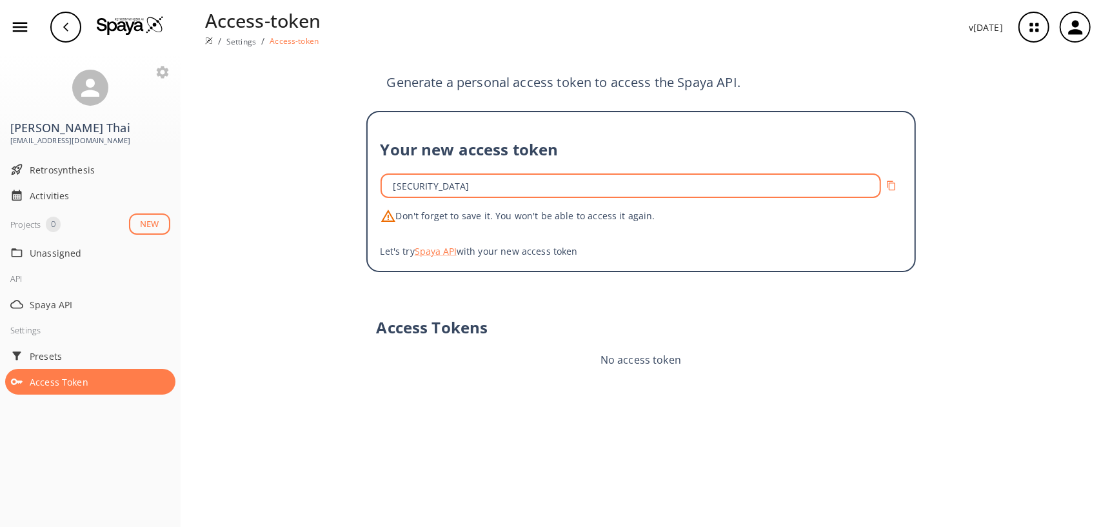
scroll to position [0, 694]
drag, startPoint x: 396, startPoint y: 189, endPoint x: 361, endPoint y: 114, distance: 82.6
click at [377, 115] on div "Your new access token eyJhbGciOiJIUzI1NiIsInR5cCI6IkpXVCJ9.eyJ0ZW5hbnQiOiJzcGF5…" at bounding box center [641, 191] width 550 height 161
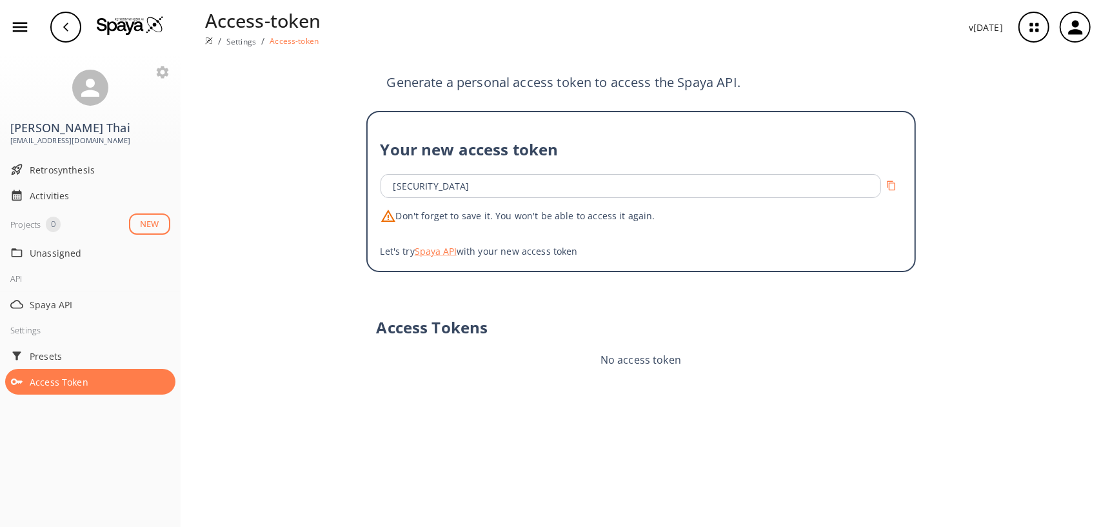
scroll to position [0, 0]
click at [271, 115] on div "Generate a personal access token to access the Spaya API. Your new access token…" at bounding box center [641, 293] width 921 height 478
click at [896, 186] on button "Copy to clipboard" at bounding box center [890, 185] width 23 height 23
click at [428, 250] on button "Spaya API" at bounding box center [436, 252] width 42 height 14
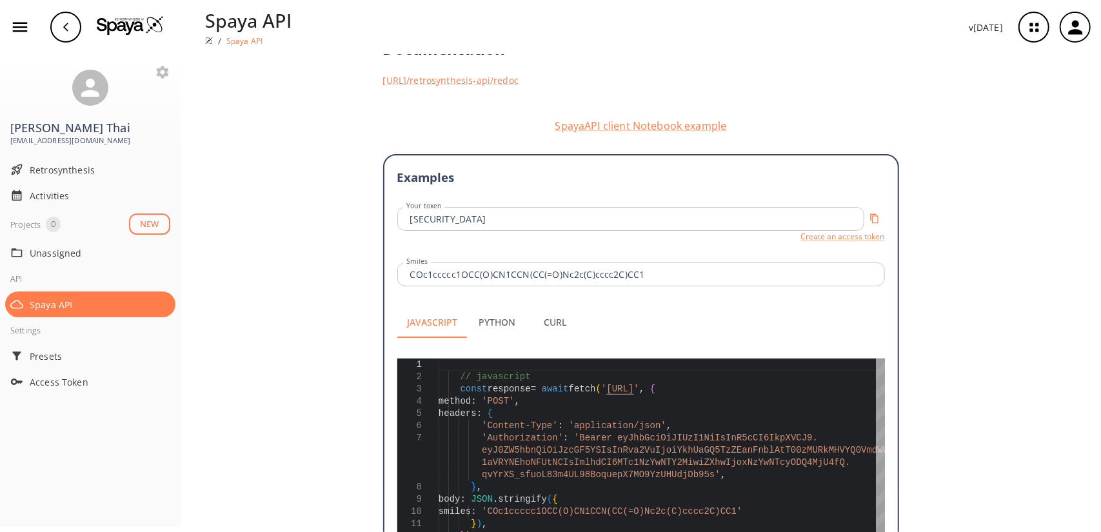
scroll to position [319, 0]
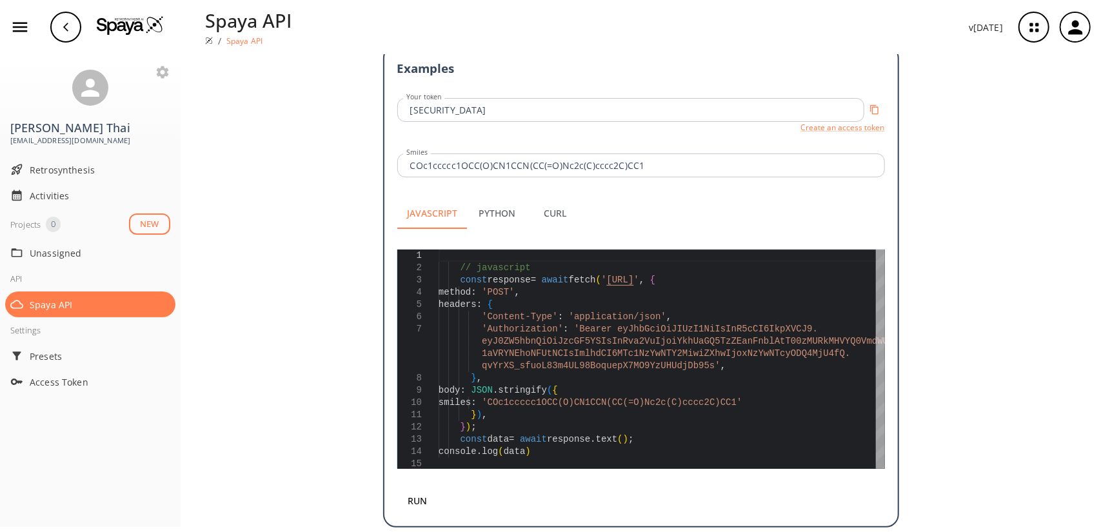
click at [499, 208] on button "Python" at bounding box center [497, 213] width 58 height 31
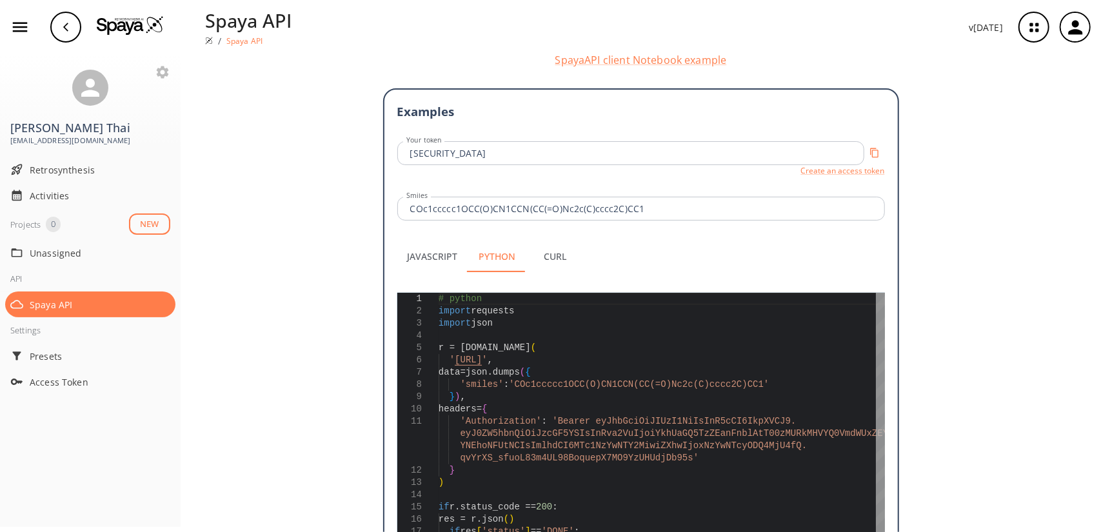
scroll to position [276, 0]
click at [561, 241] on button "Curl" at bounding box center [555, 256] width 58 height 31
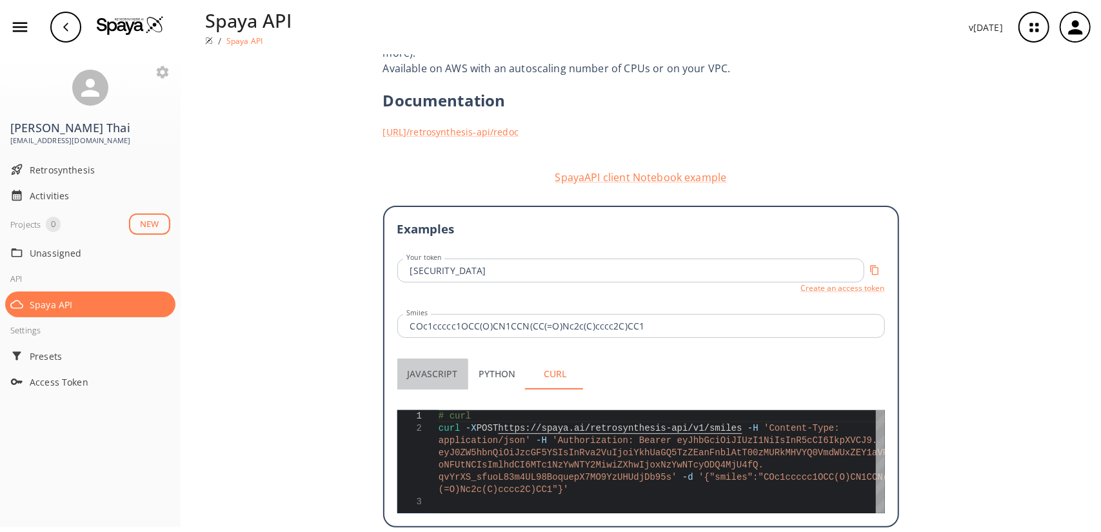
click at [414, 362] on button "Javascript" at bounding box center [432, 374] width 71 height 31
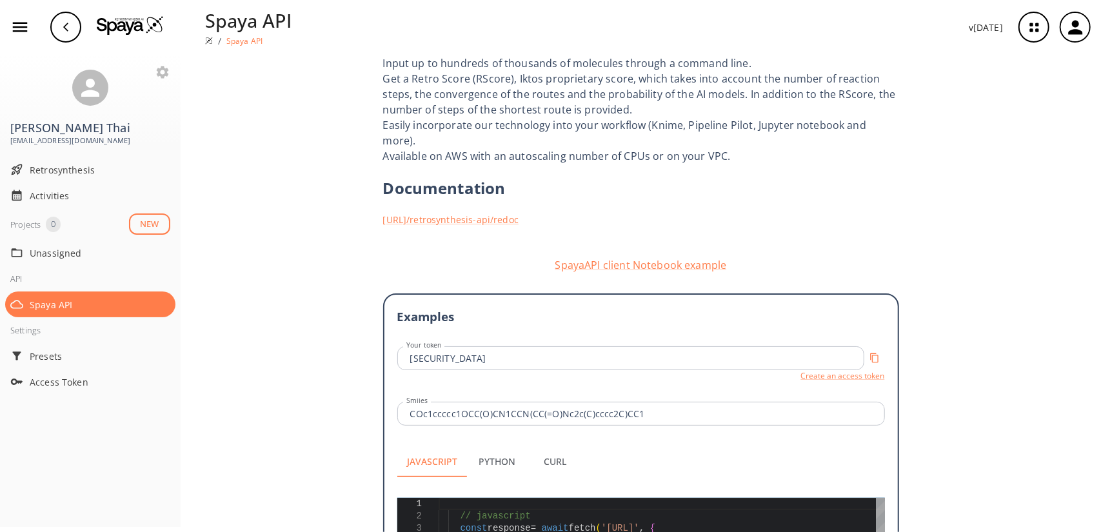
scroll to position [0, 0]
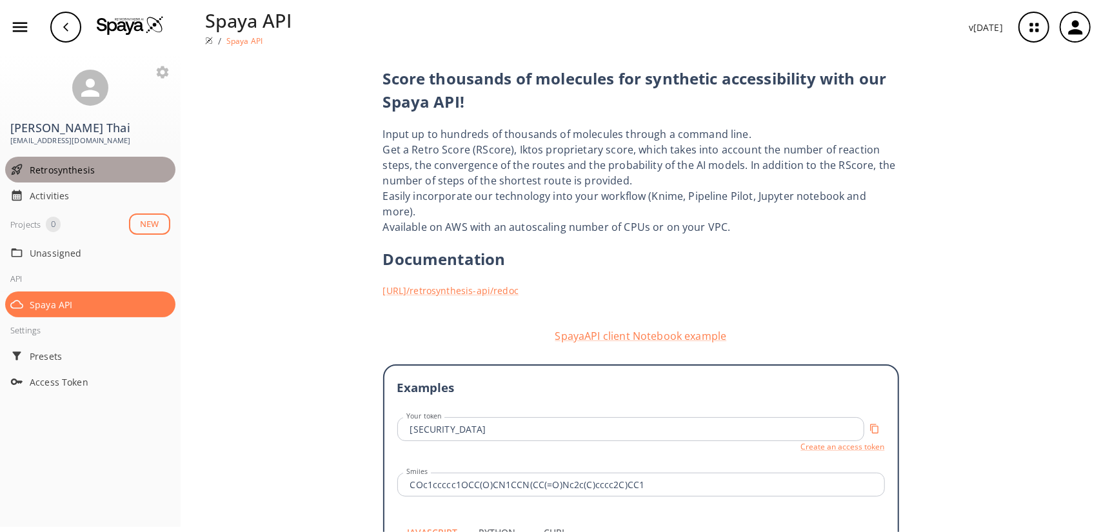
click at [83, 174] on span "Retrosynthesis" at bounding box center [100, 170] width 141 height 14
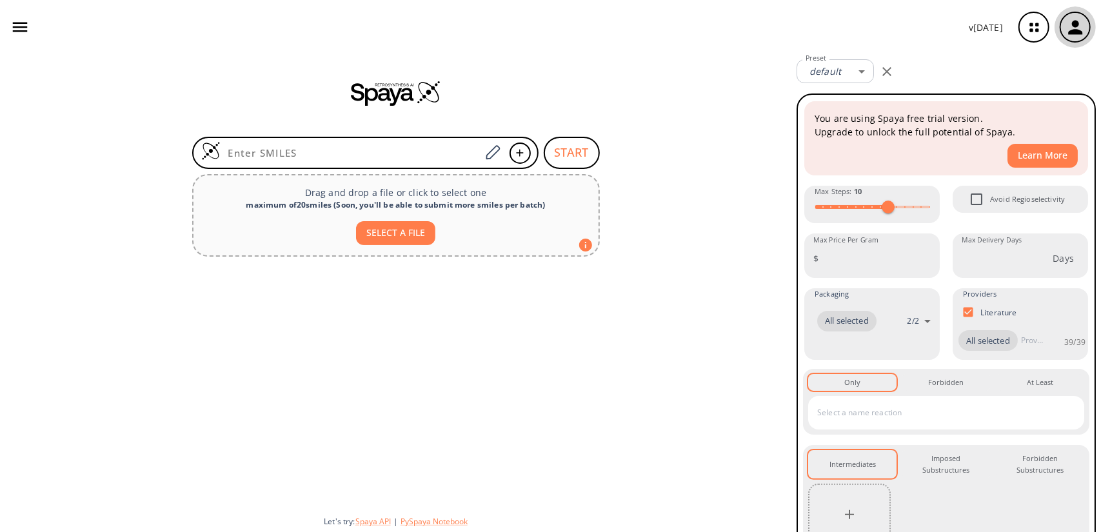
click at [1066, 28] on icon "button" at bounding box center [1075, 27] width 21 height 21
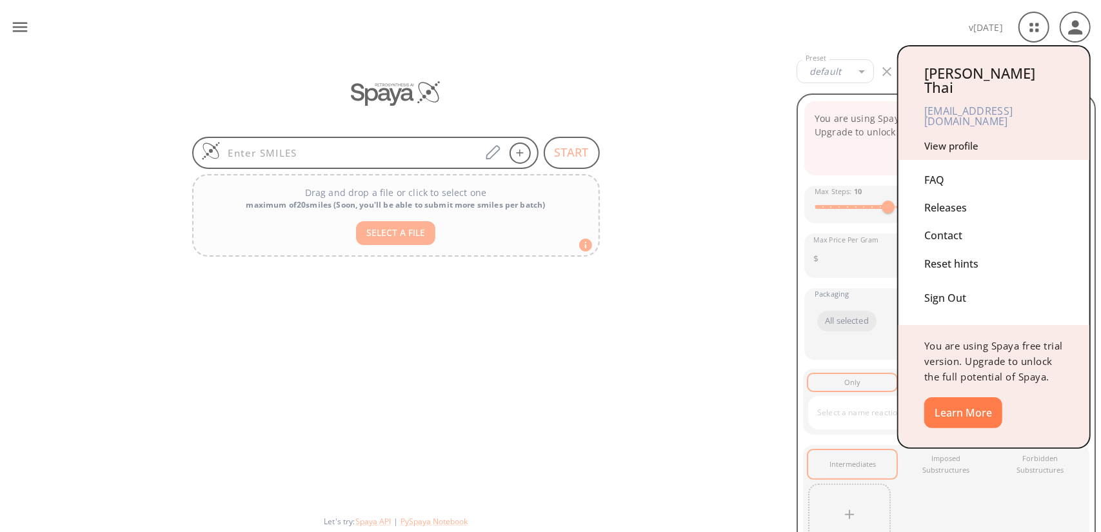
click at [960, 139] on link "View profile" at bounding box center [952, 145] width 54 height 13
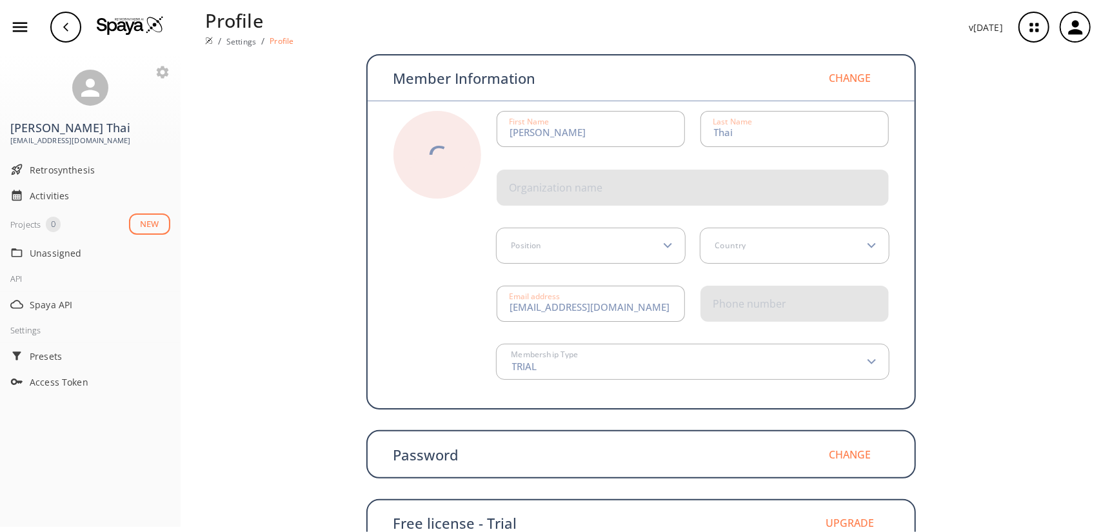
click at [433, 144] on div "C" at bounding box center [437, 155] width 18 height 28
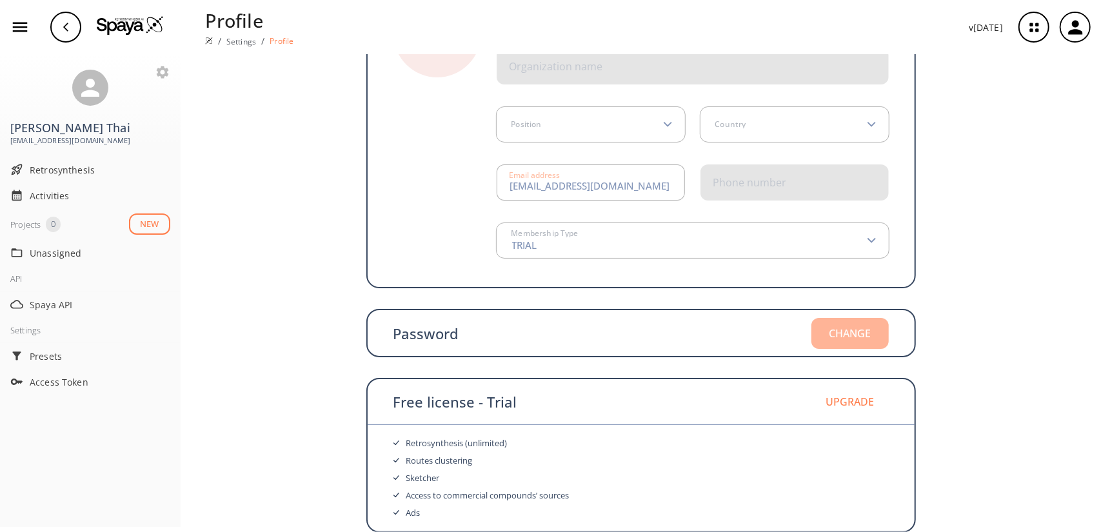
click at [850, 337] on button "Change" at bounding box center [850, 333] width 77 height 31
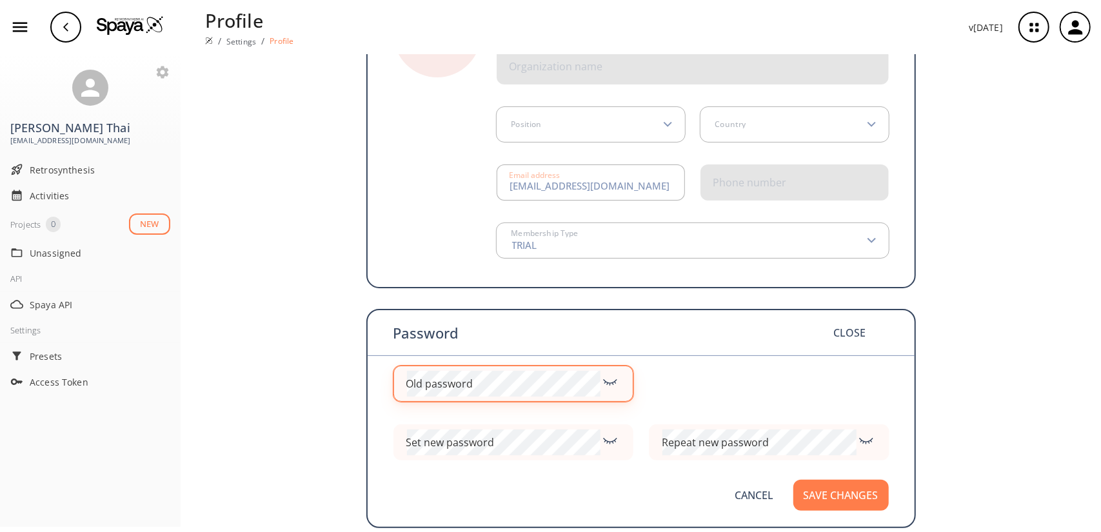
click at [601, 385] on icon at bounding box center [610, 381] width 19 height 14
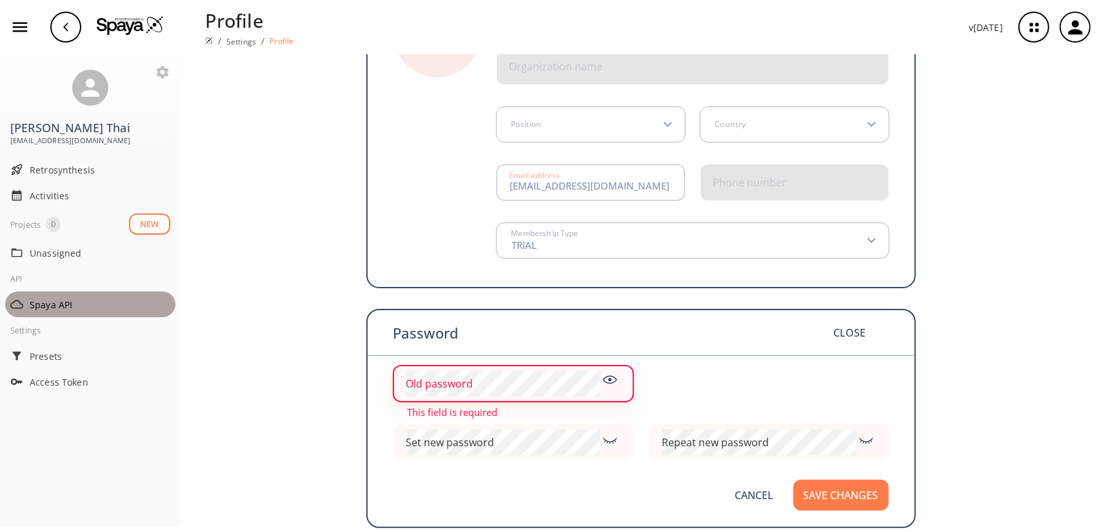
click at [74, 303] on span "Spaya API" at bounding box center [100, 305] width 141 height 14
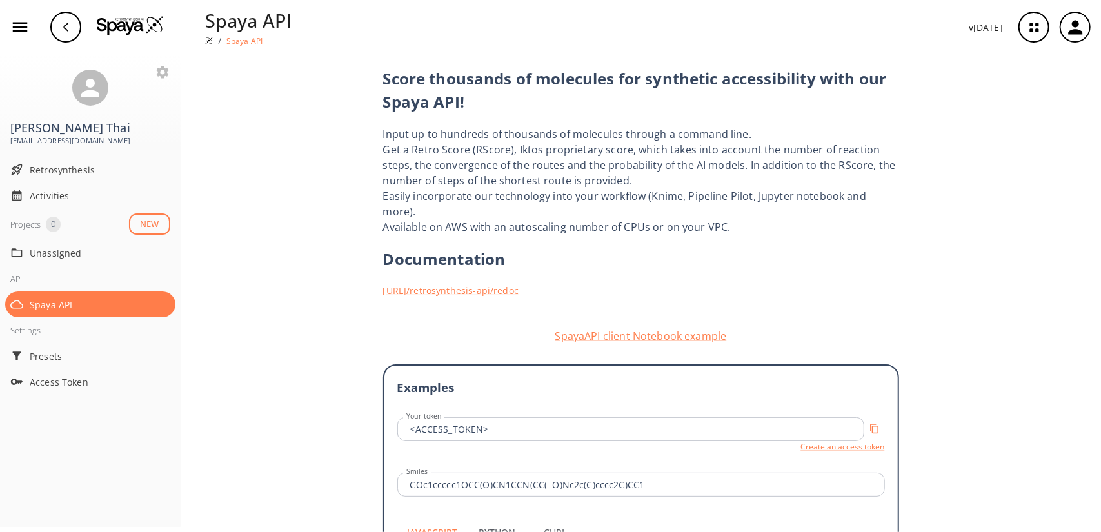
click at [425, 284] on link "https://spaya.ai /retrosynthesis-api/redoc" at bounding box center [641, 291] width 516 height 14
click at [1079, 34] on icon "button" at bounding box center [1075, 27] width 14 height 14
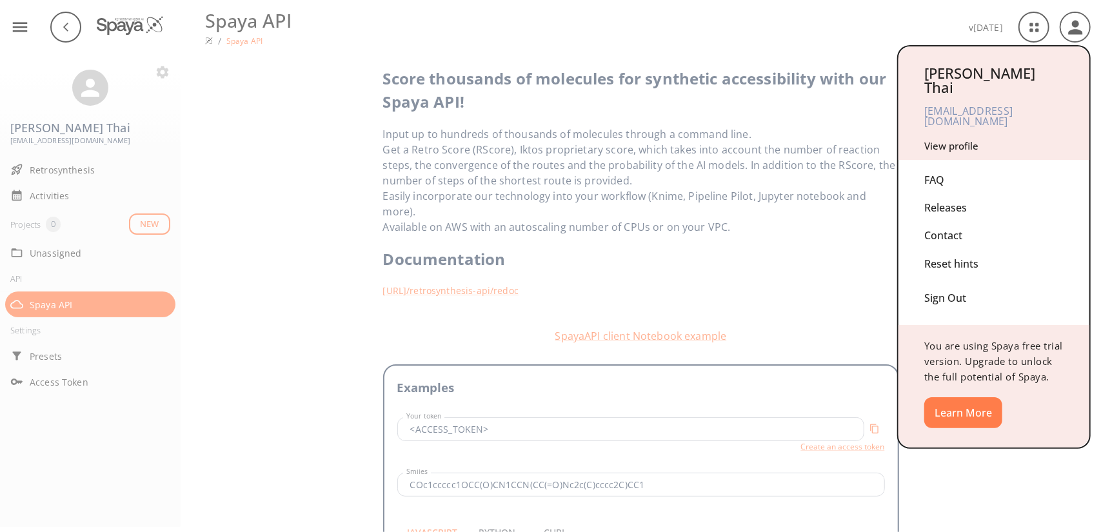
click at [1036, 21] on div at bounding box center [550, 266] width 1101 height 532
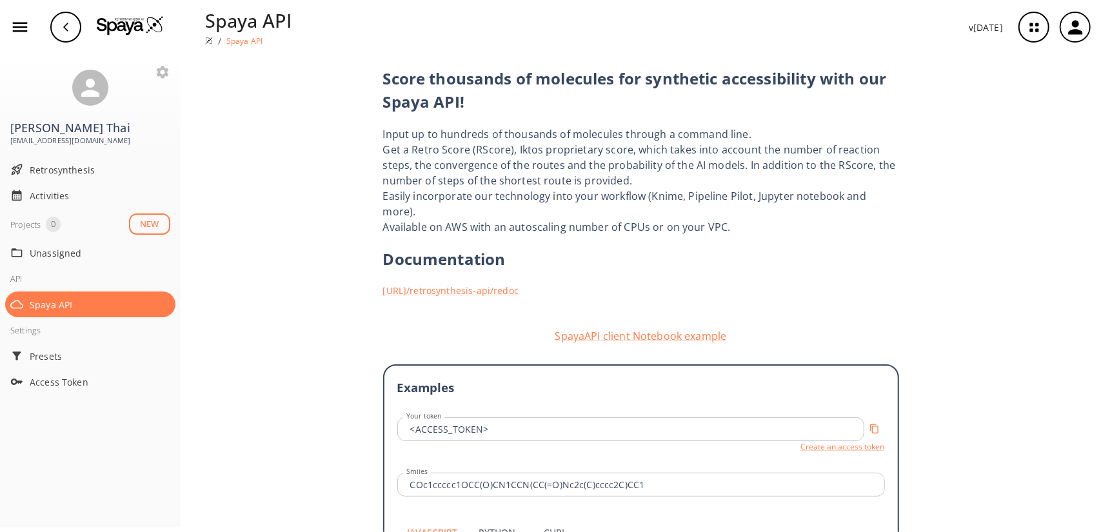
click at [1034, 28] on icon "button" at bounding box center [1034, 27] width 34 height 34
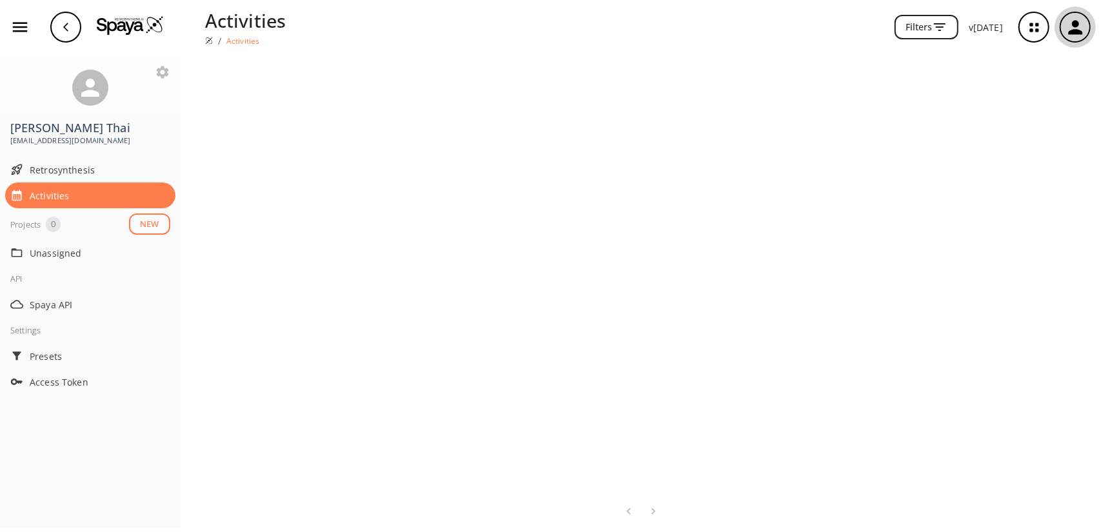
click at [1077, 25] on icon "button" at bounding box center [1075, 27] width 14 height 14
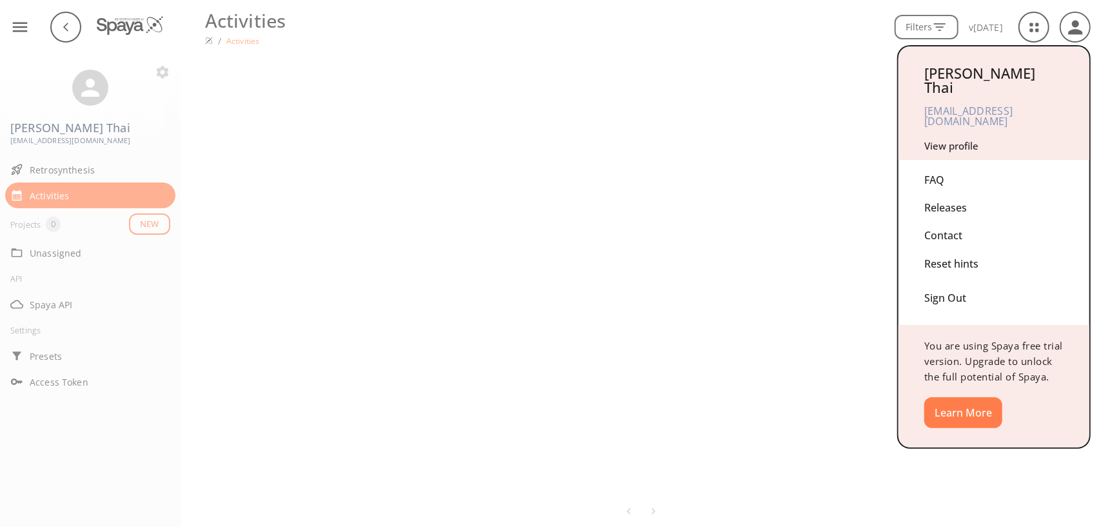
click at [956, 139] on link "View profile" at bounding box center [952, 145] width 54 height 13
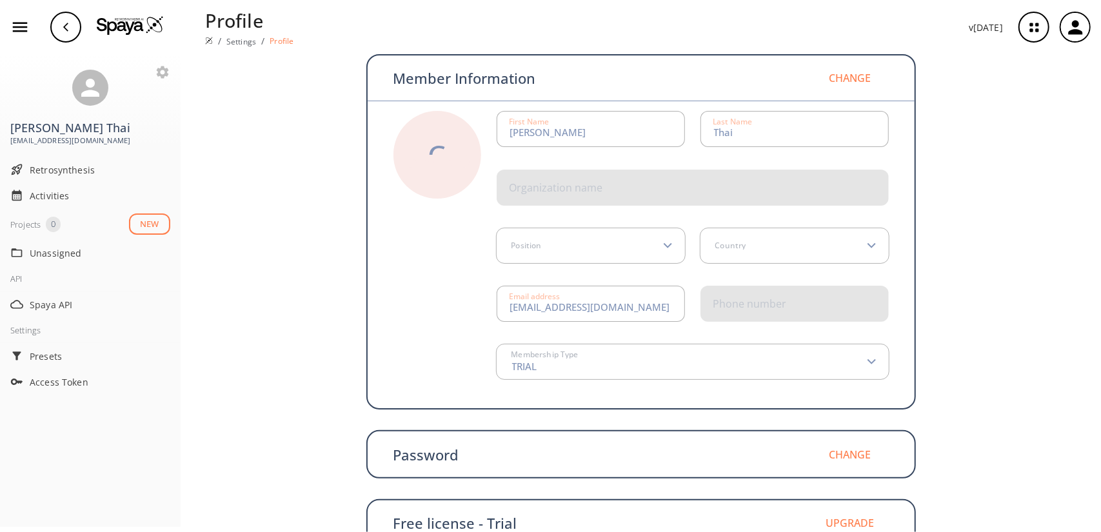
scroll to position [121, 0]
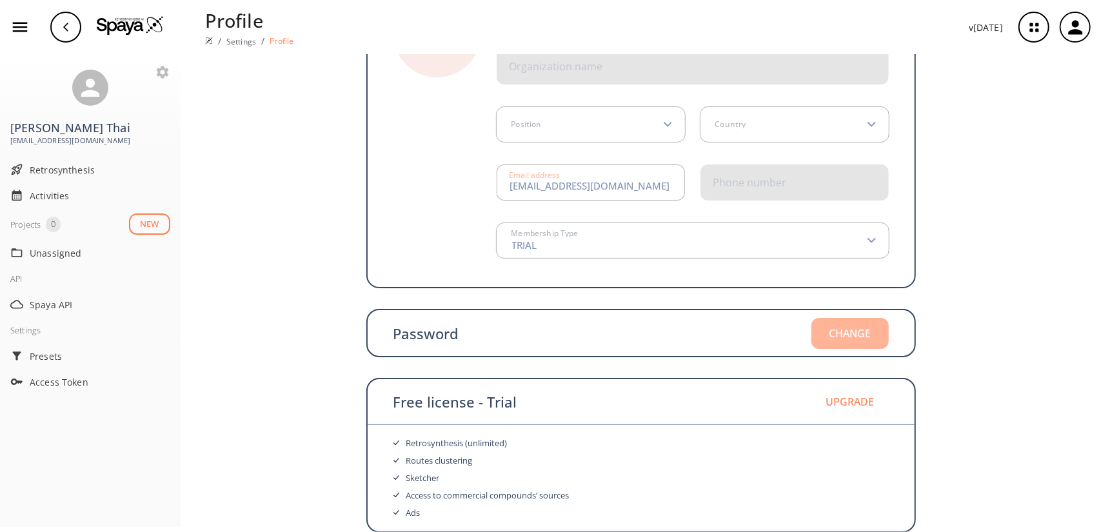
click at [847, 337] on button "Change" at bounding box center [850, 333] width 77 height 31
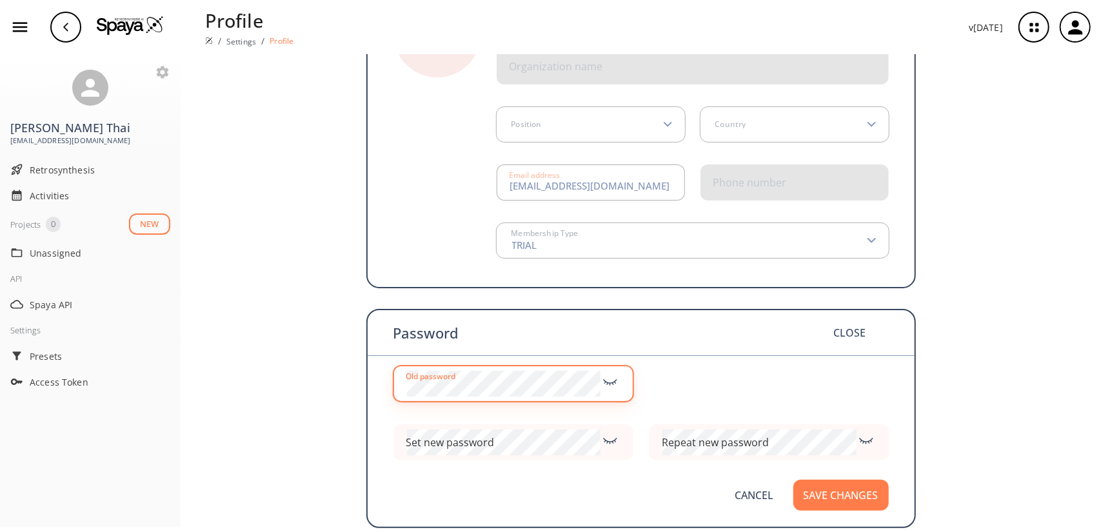
click at [614, 379] on icon at bounding box center [610, 381] width 19 height 14
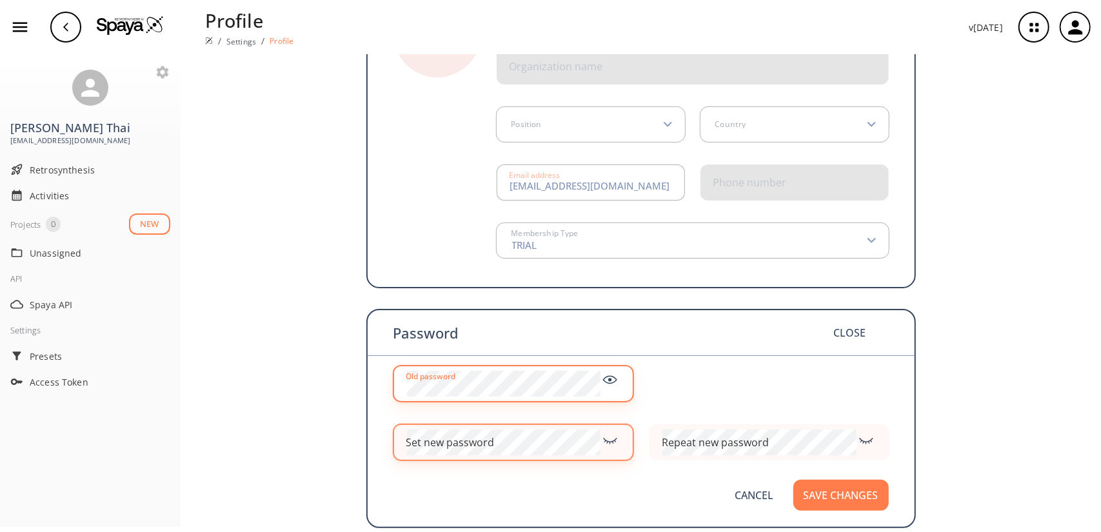
click at [448, 445] on div "Set new password" at bounding box center [450, 442] width 88 height 10
click at [606, 437] on icon at bounding box center [610, 439] width 19 height 14
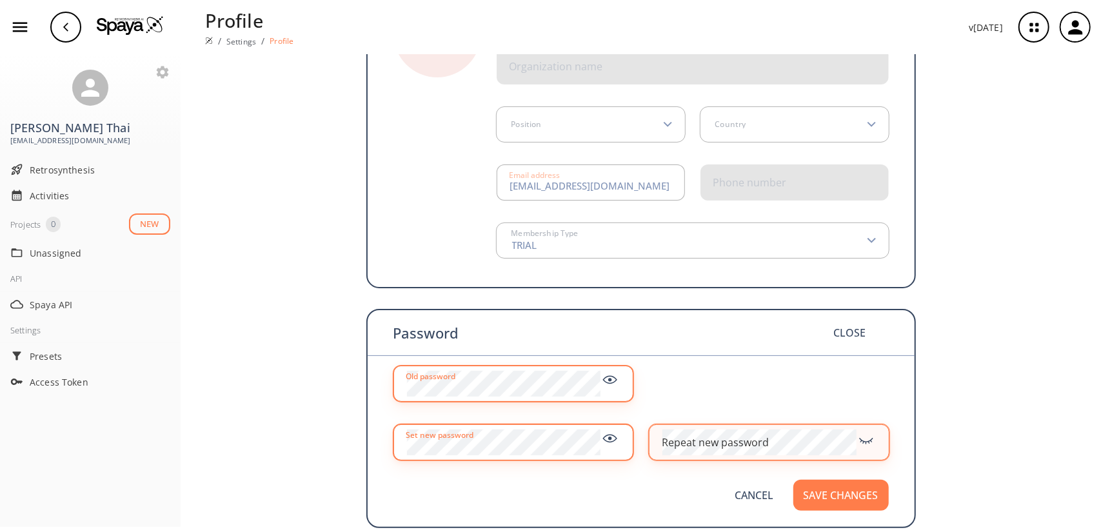
click at [707, 443] on div "Repeat new password" at bounding box center [715, 442] width 107 height 10
click at [819, 491] on button "Save changes" at bounding box center [841, 495] width 95 height 31
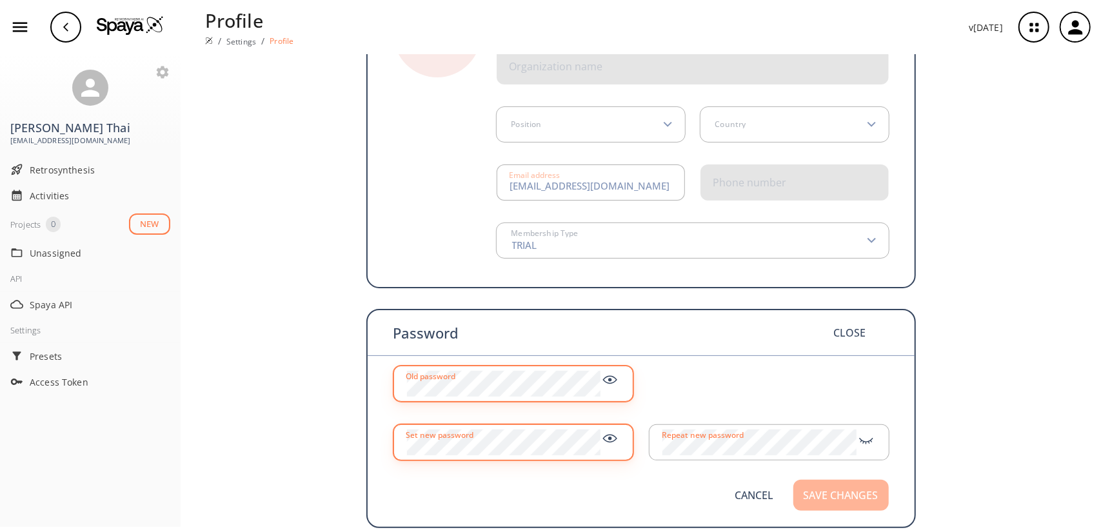
click at [819, 491] on button "Save changes" at bounding box center [841, 495] width 95 height 31
drag, startPoint x: 819, startPoint y: 491, endPoint x: 964, endPoint y: 463, distance: 147.3
click at [964, 463] on div "Member Information Change C Select image [PERSON_NAME] First Name Thai Last Nam…" at bounding box center [641, 318] width 921 height 771
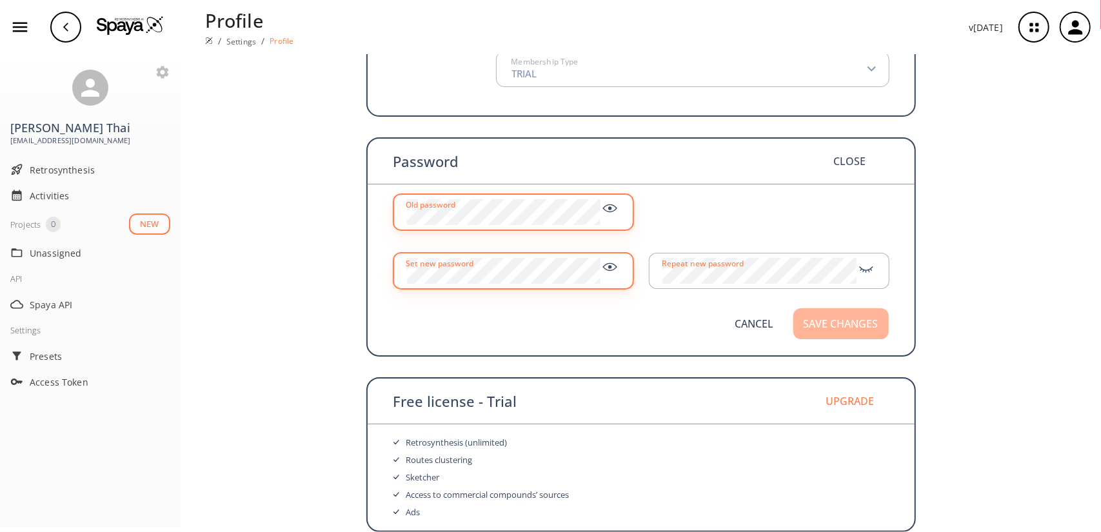
click at [857, 331] on button "Save changes" at bounding box center [841, 323] width 95 height 31
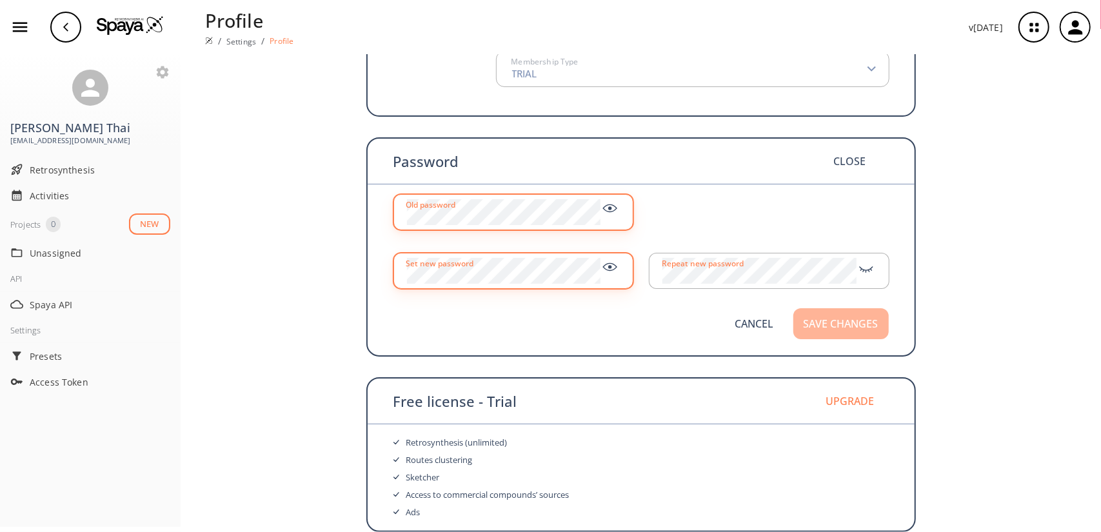
click at [857, 331] on button "Save changes" at bounding box center [841, 323] width 95 height 31
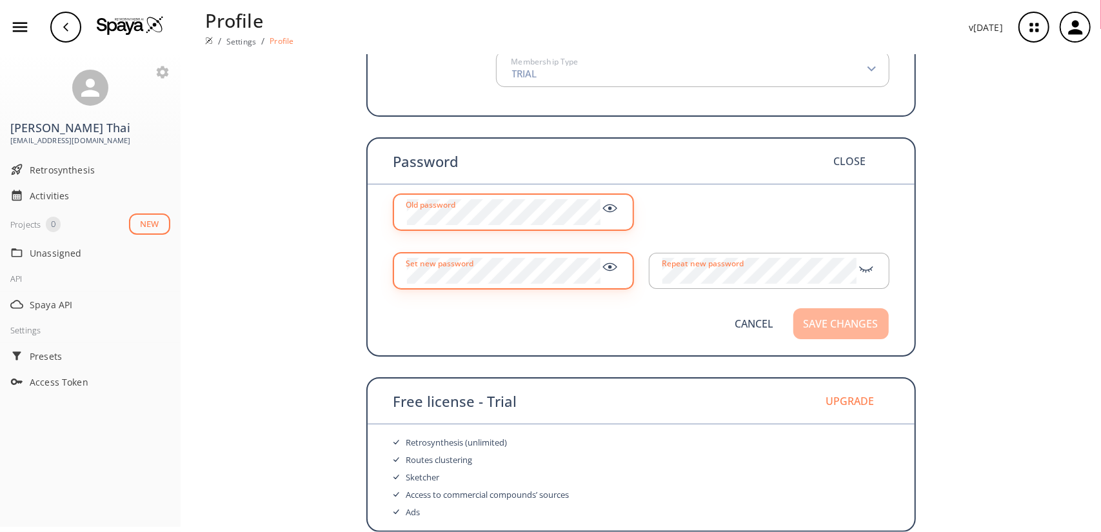
click at [857, 331] on button "Save changes" at bounding box center [841, 323] width 95 height 31
click at [838, 318] on button "Save changes" at bounding box center [841, 323] width 95 height 31
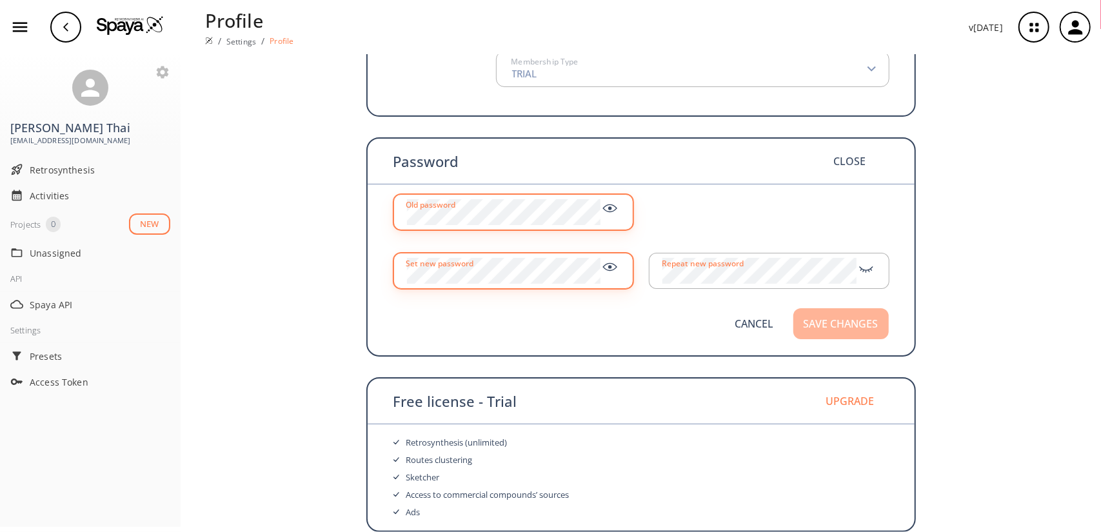
click at [838, 318] on button "Save changes" at bounding box center [841, 323] width 95 height 31
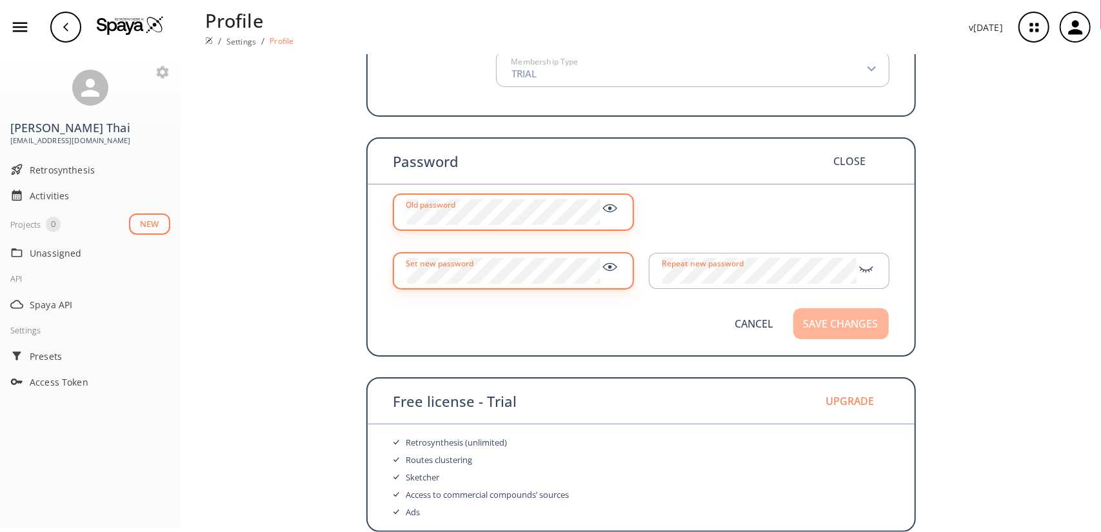
click at [838, 318] on button "Save changes" at bounding box center [841, 323] width 95 height 31
click at [1080, 23] on icon "button" at bounding box center [1075, 27] width 21 height 21
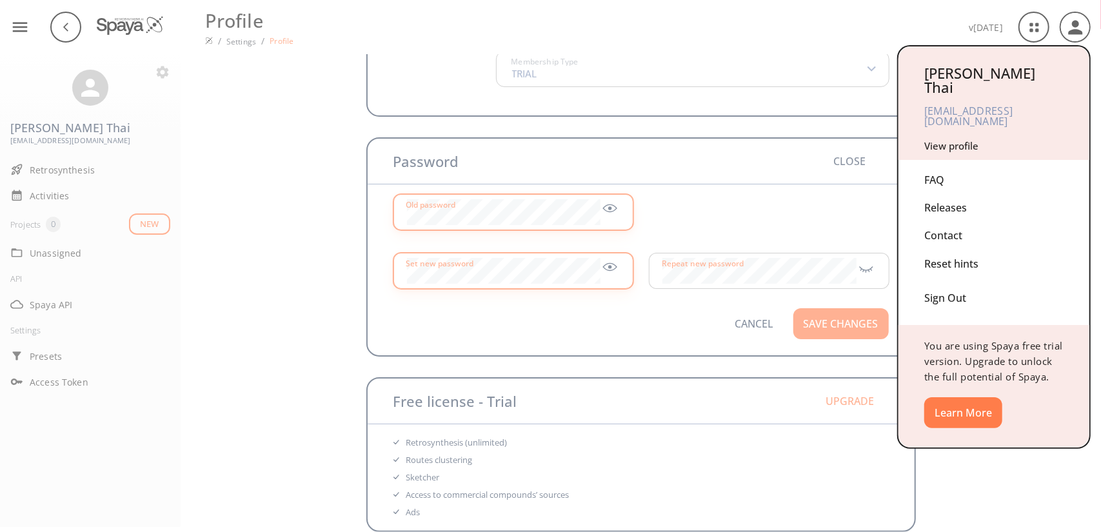
click at [945, 278] on div "Sign Out" at bounding box center [994, 295] width 139 height 34
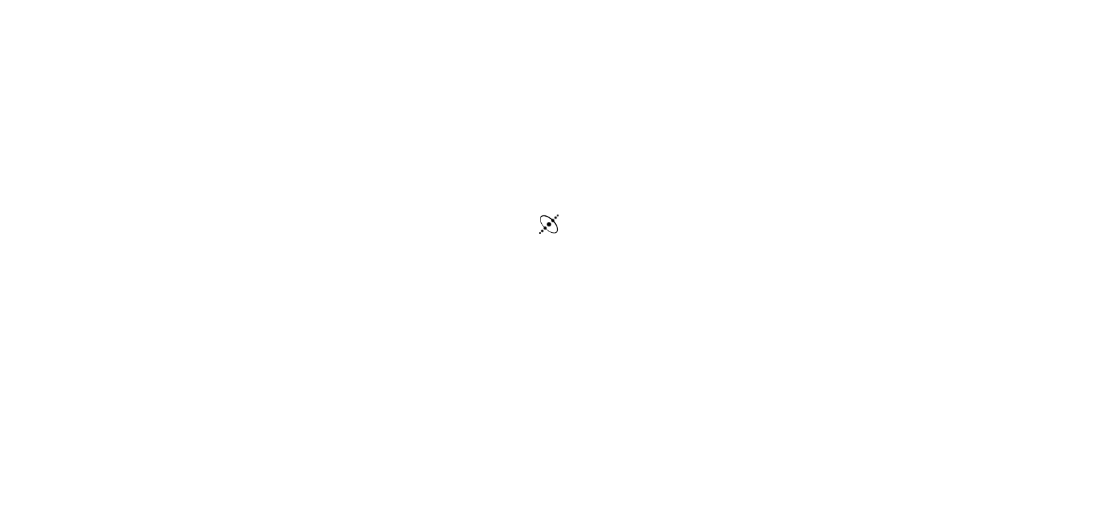
scroll to position [0, 0]
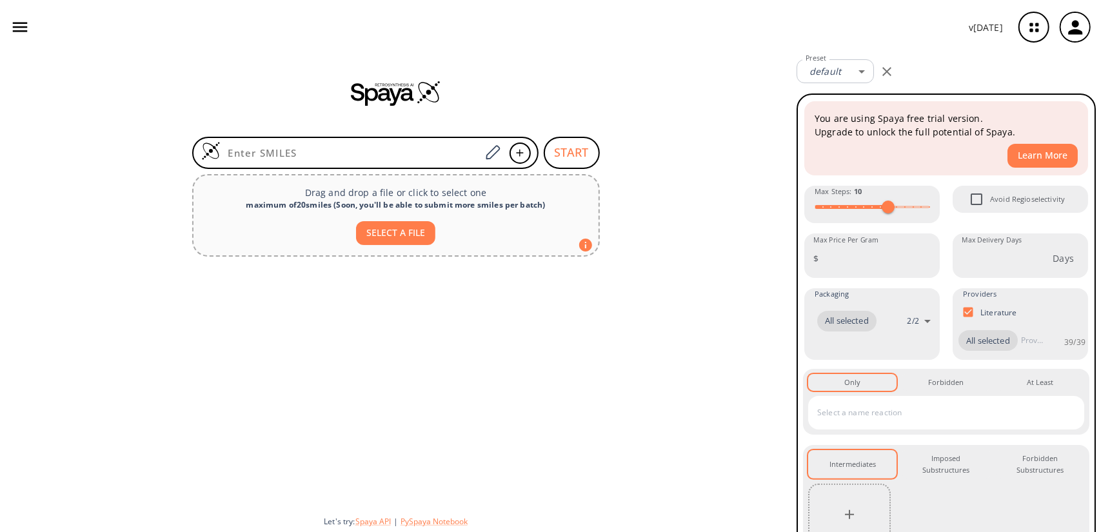
click at [10, 19] on icon "button" at bounding box center [19, 26] width 19 height 19
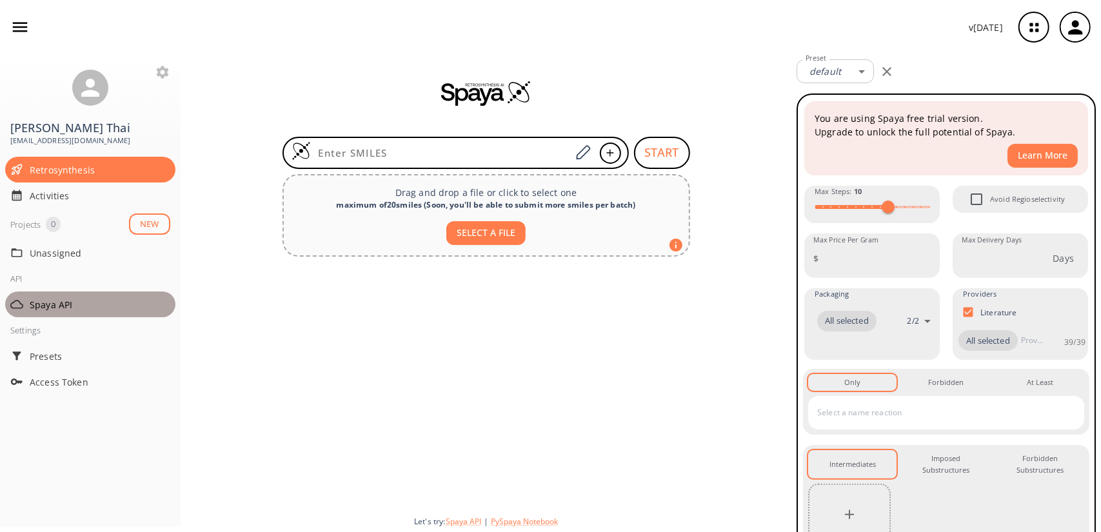
click at [83, 305] on span "Spaya API" at bounding box center [100, 305] width 141 height 14
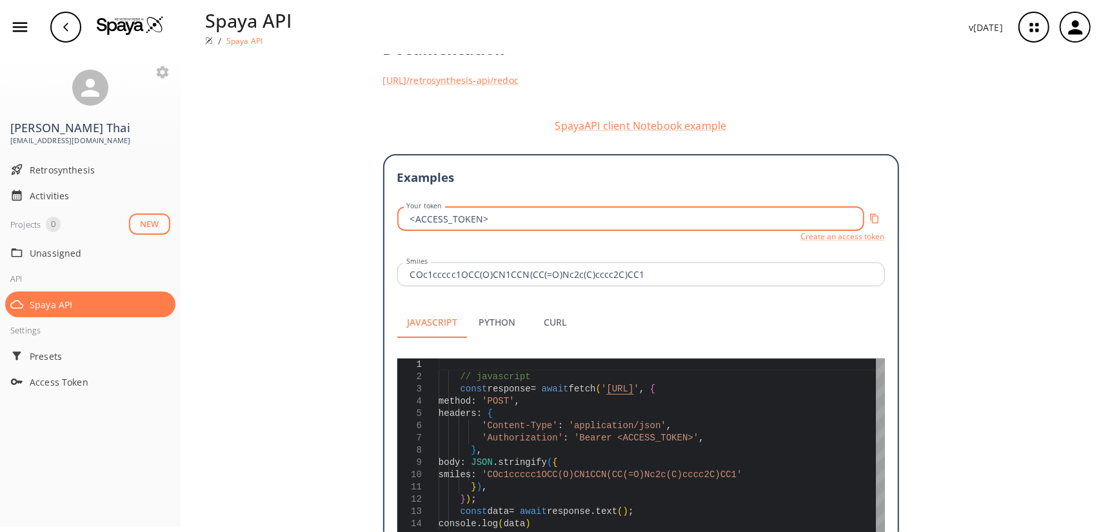
scroll to position [319, 0]
